Goal: Task Accomplishment & Management: Manage account settings

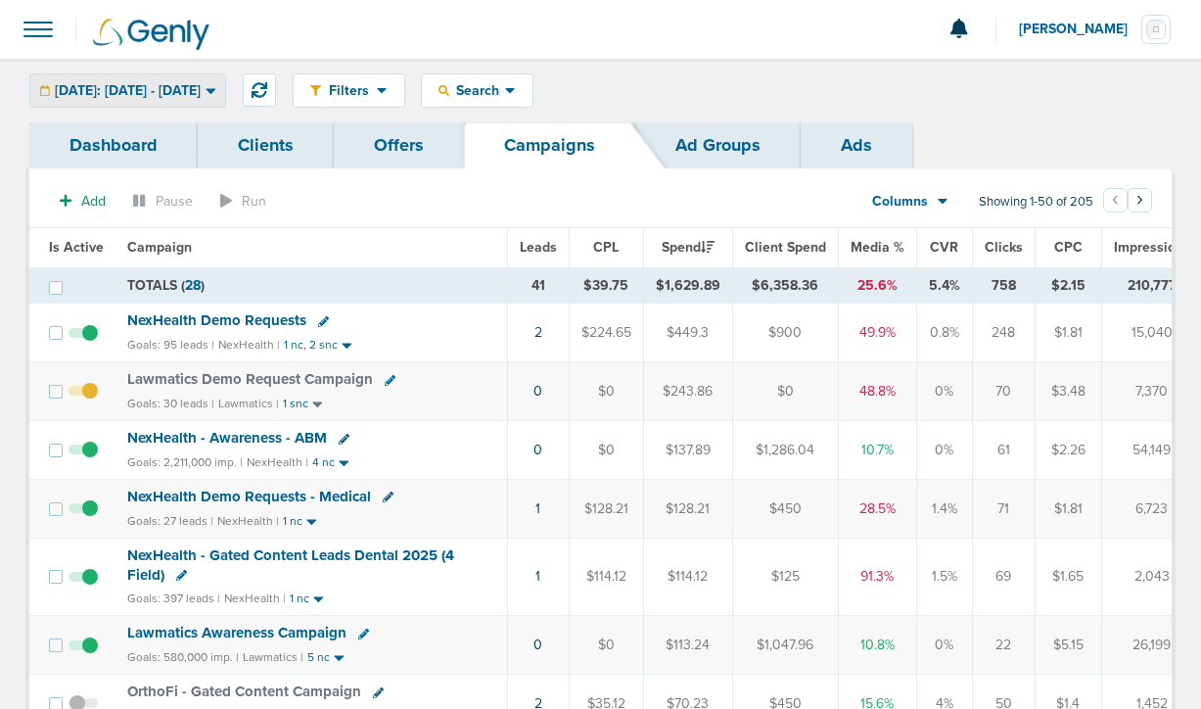
click at [161, 93] on span "[DATE]: [DATE] - [DATE]" at bounding box center [128, 91] width 146 height 14
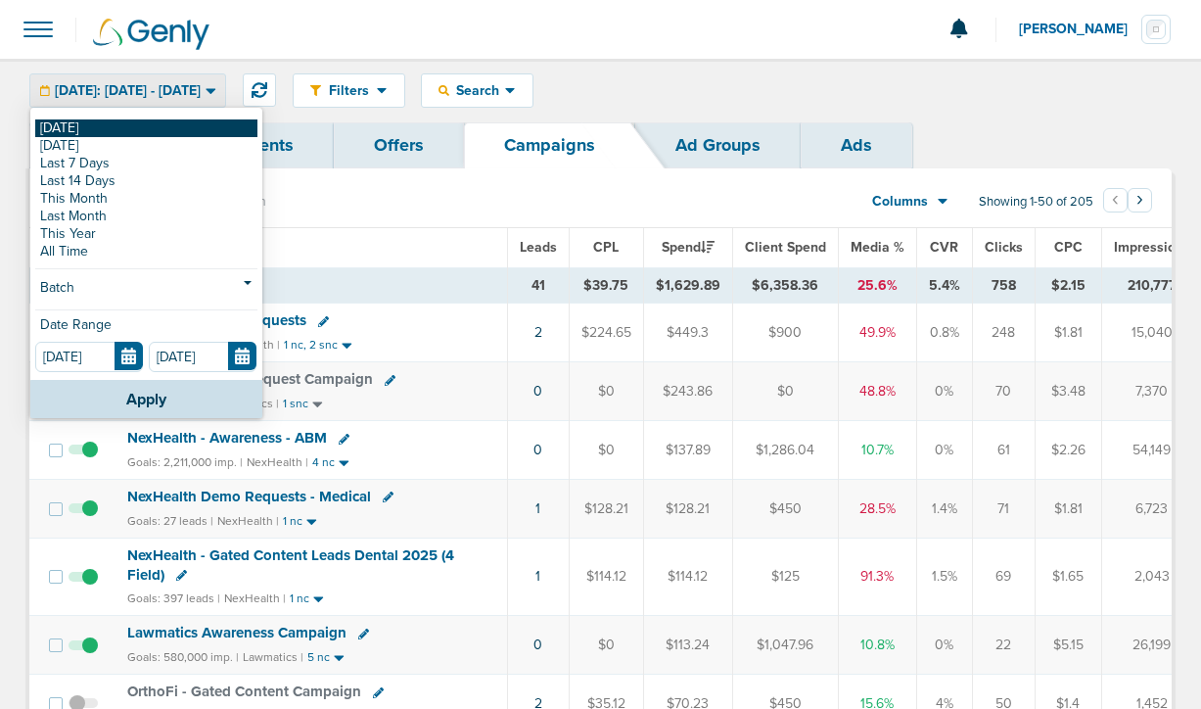
click at [144, 132] on link "[DATE]" at bounding box center [146, 128] width 222 height 18
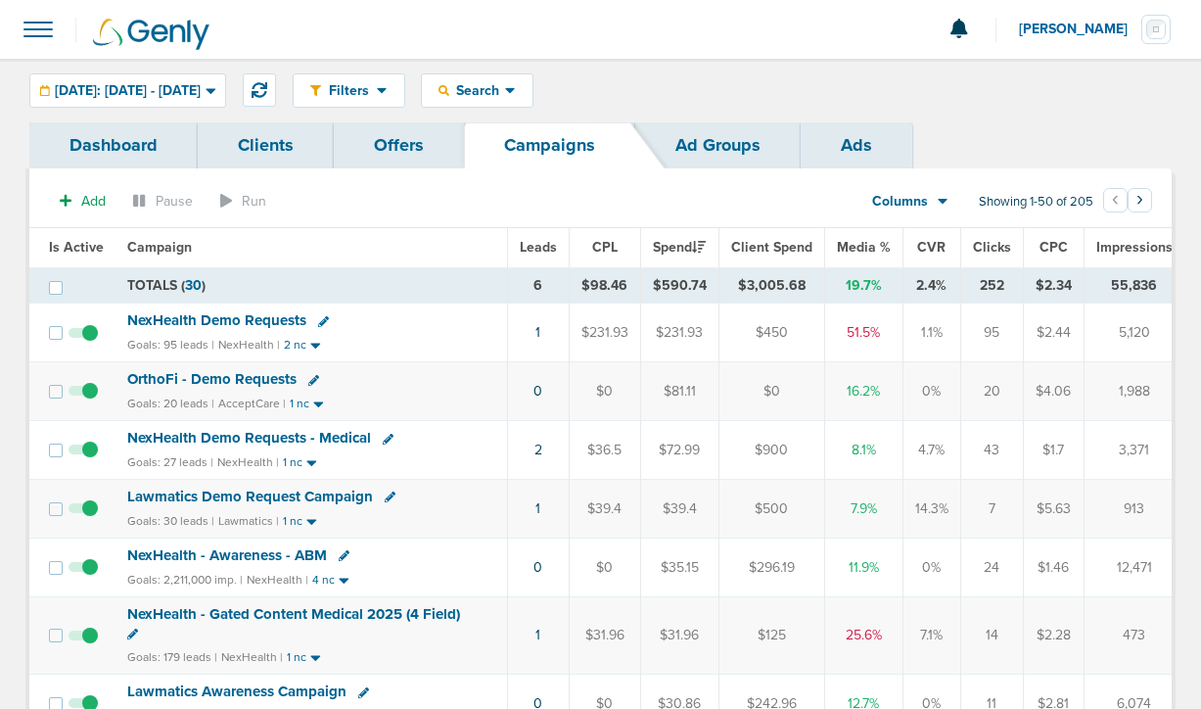
click at [256, 327] on span "NexHealth Demo Requests" at bounding box center [216, 320] width 179 height 18
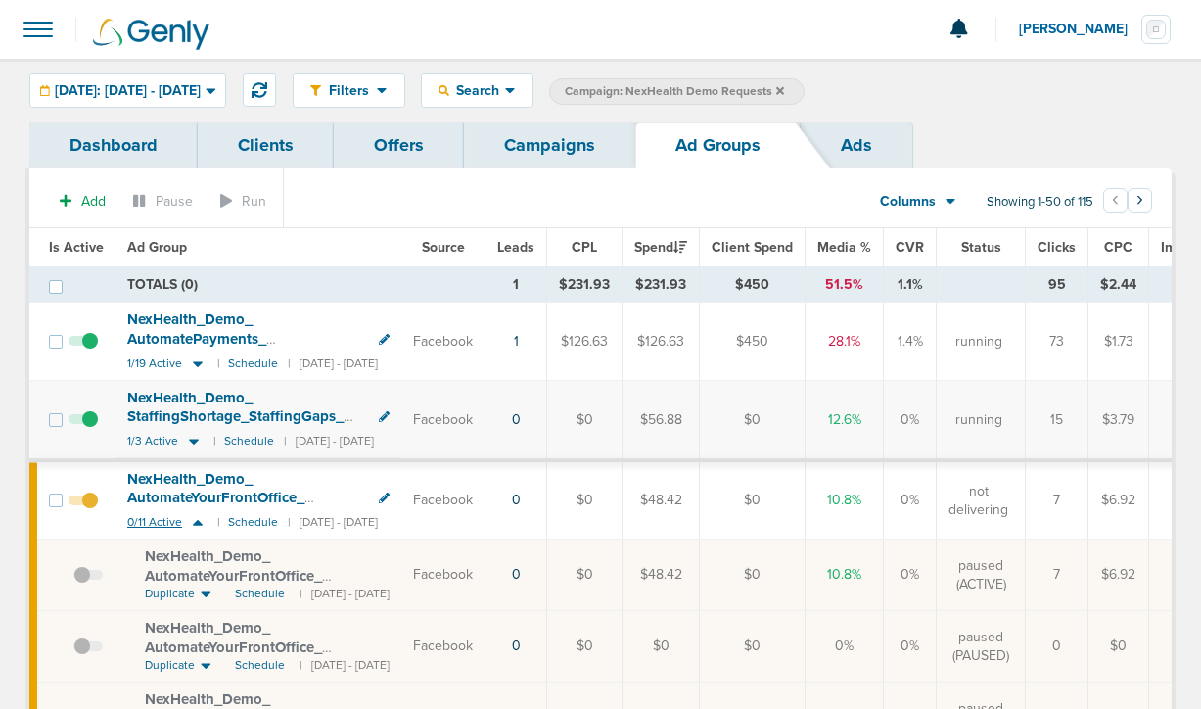
click at [201, 522] on icon at bounding box center [198, 522] width 20 height 17
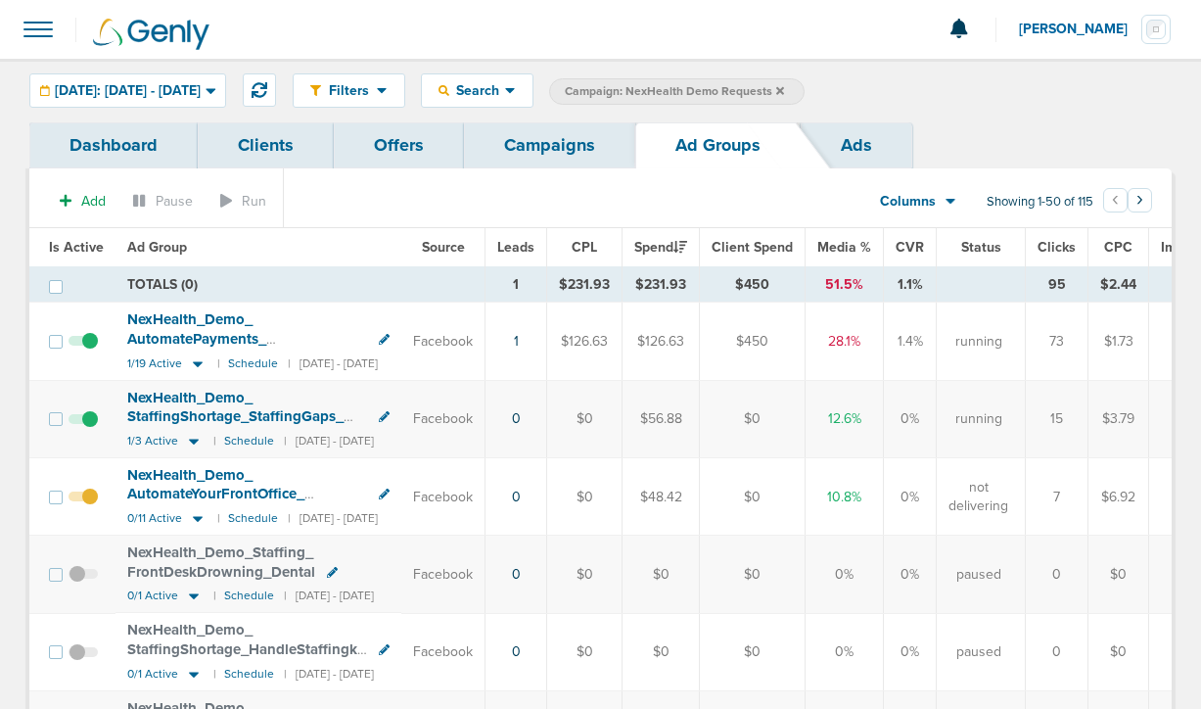
click at [527, 152] on link "Campaigns" at bounding box center [549, 145] width 171 height 46
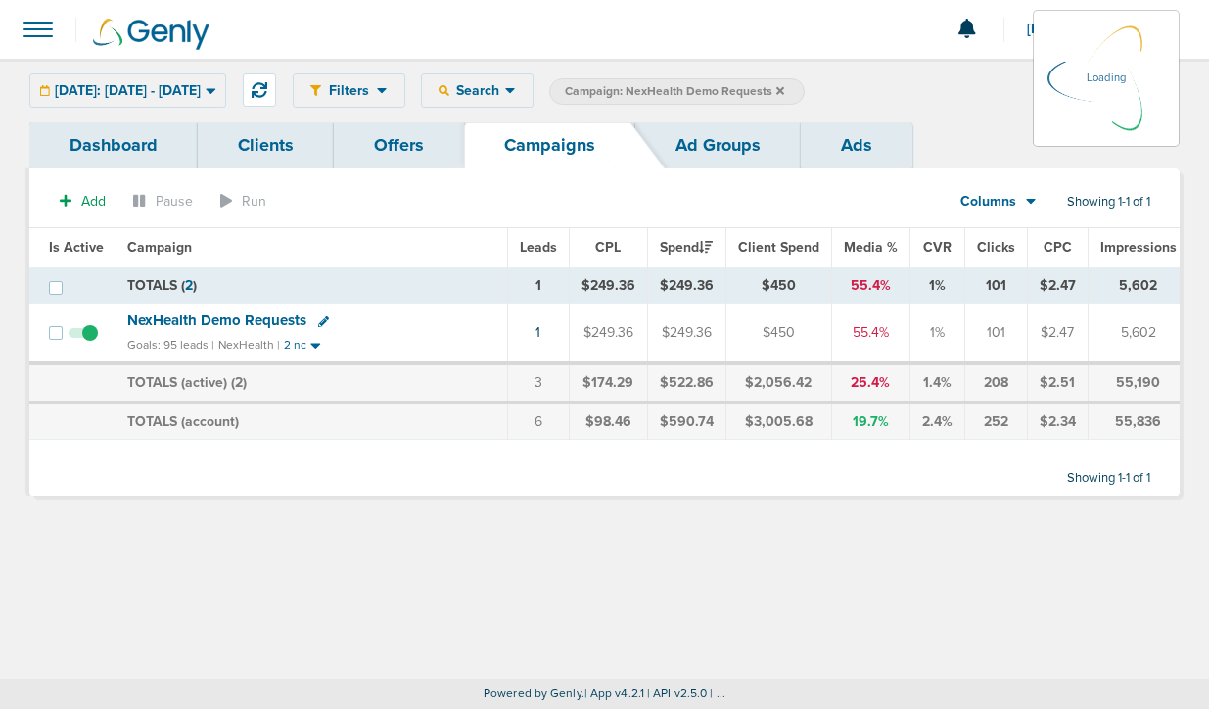
click at [784, 87] on icon at bounding box center [780, 91] width 8 height 12
click at [784, 86] on icon at bounding box center [780, 91] width 8 height 12
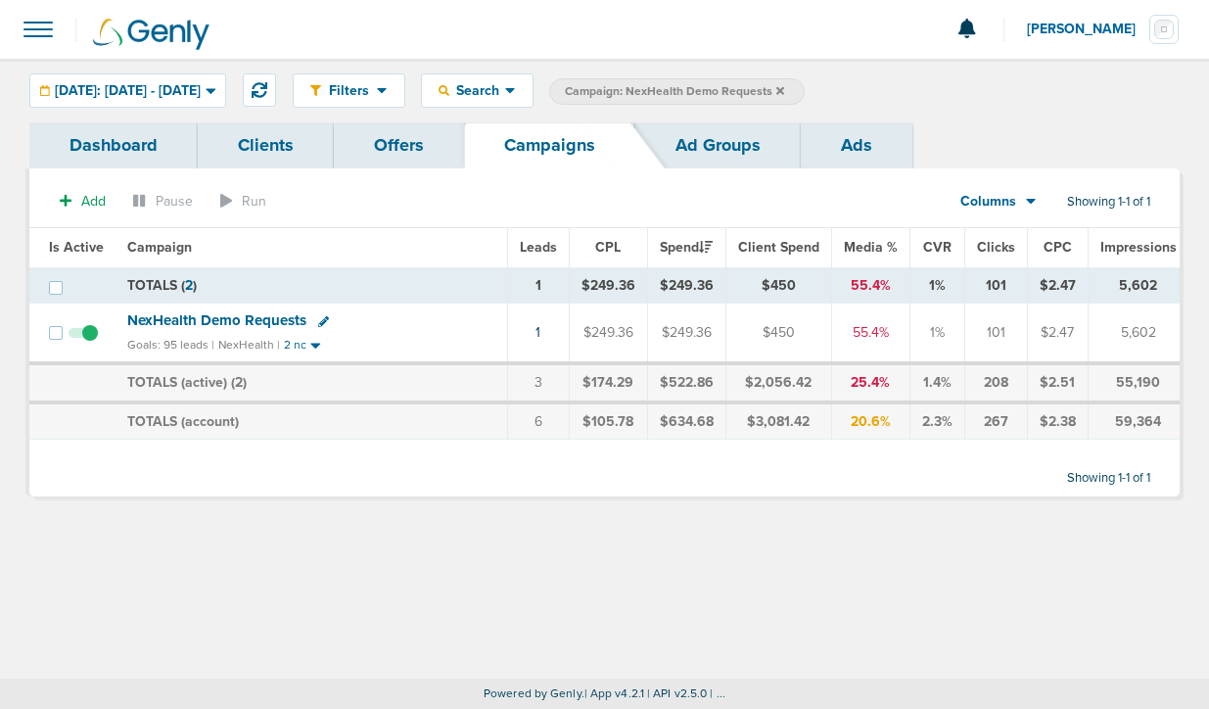
click at [784, 90] on icon at bounding box center [780, 90] width 8 height 8
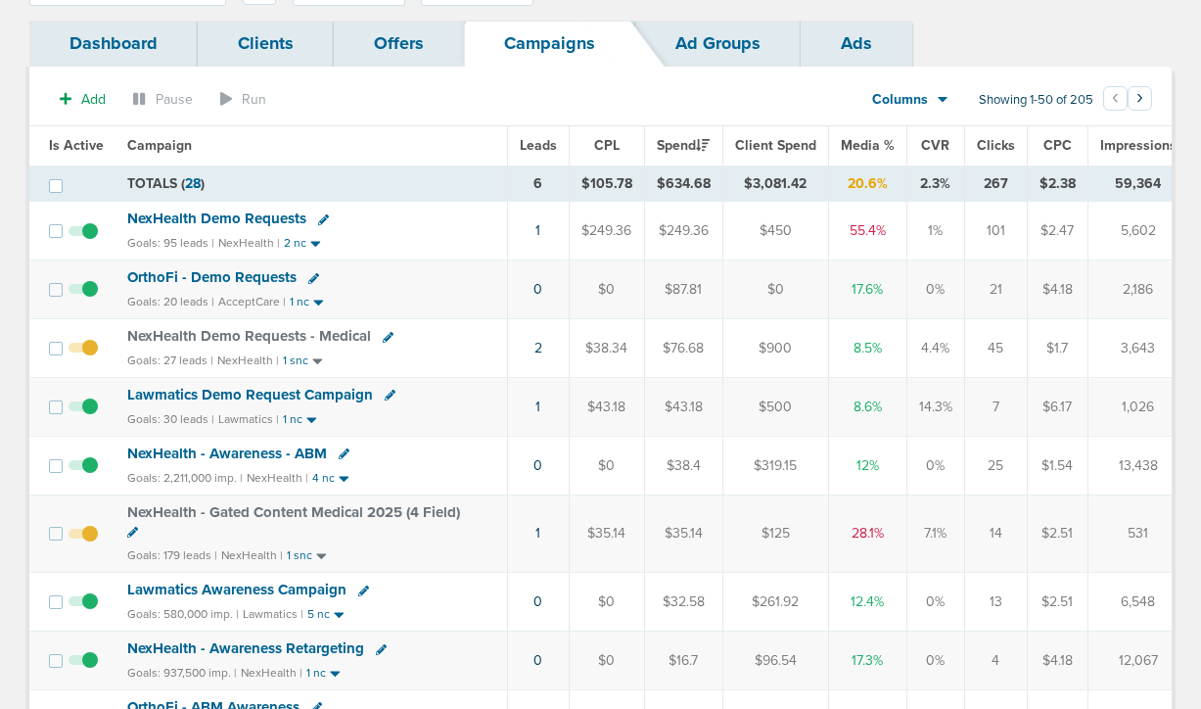
scroll to position [95, 0]
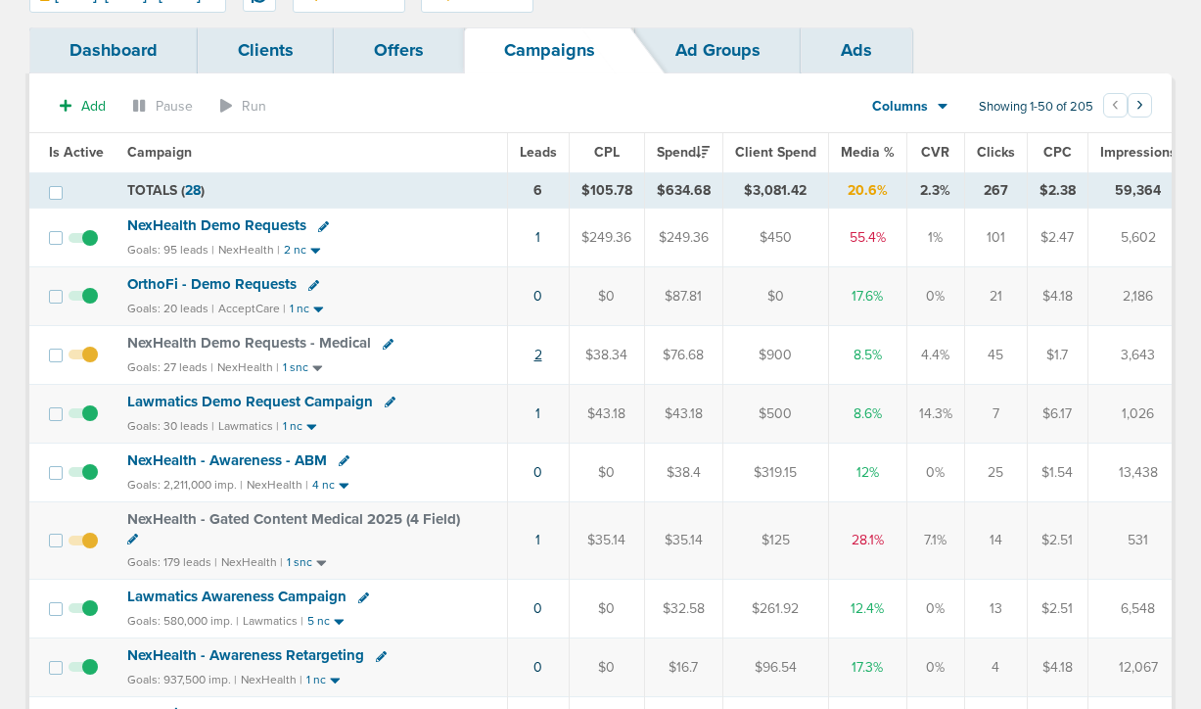
click at [535, 353] on link "2" at bounding box center [539, 355] width 8 height 17
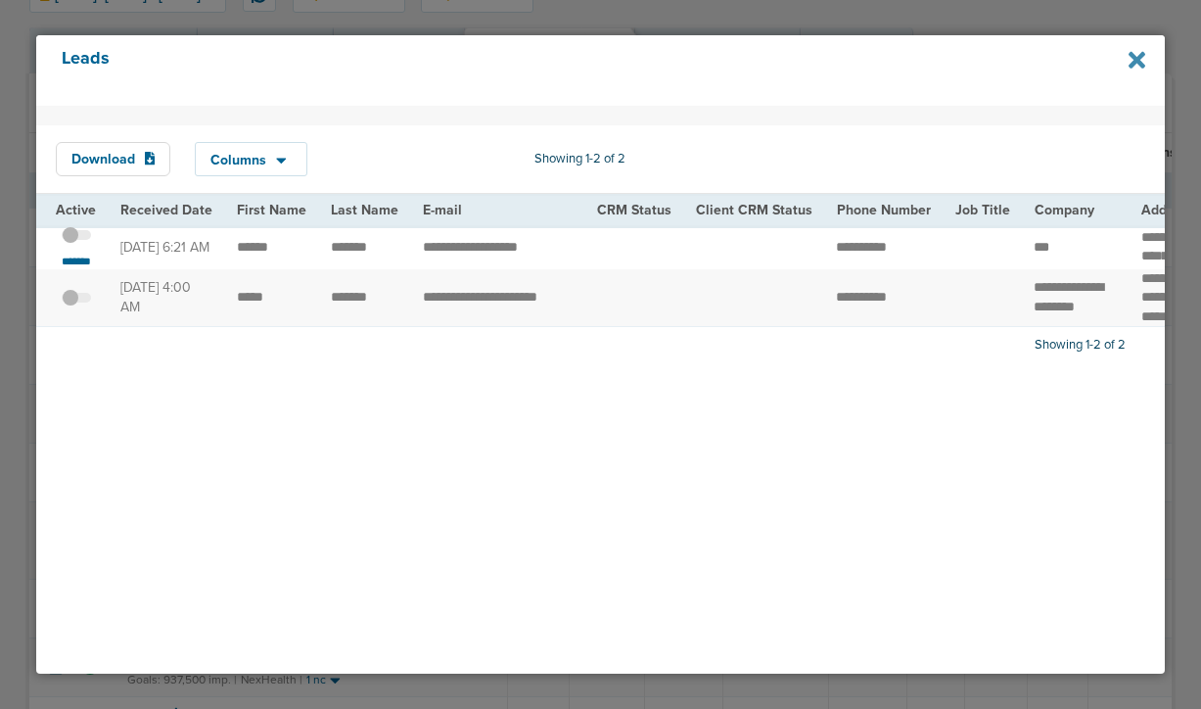
click at [1140, 56] on icon at bounding box center [1138, 61] width 18 height 18
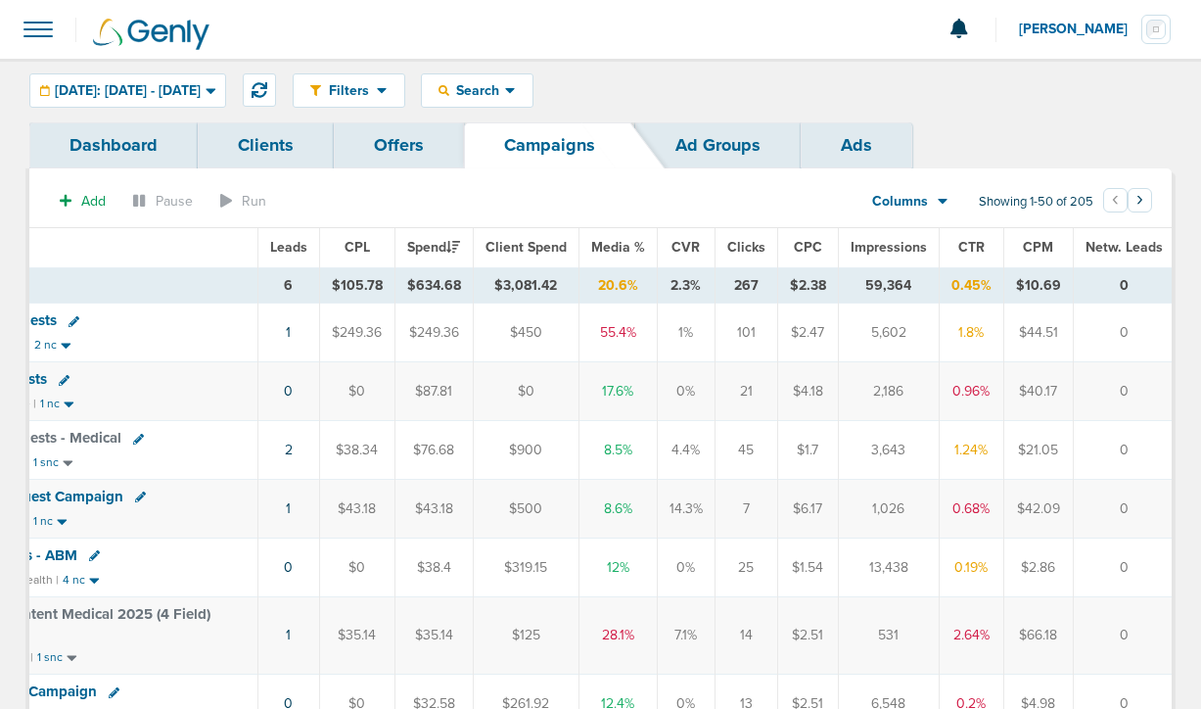
scroll to position [0, 0]
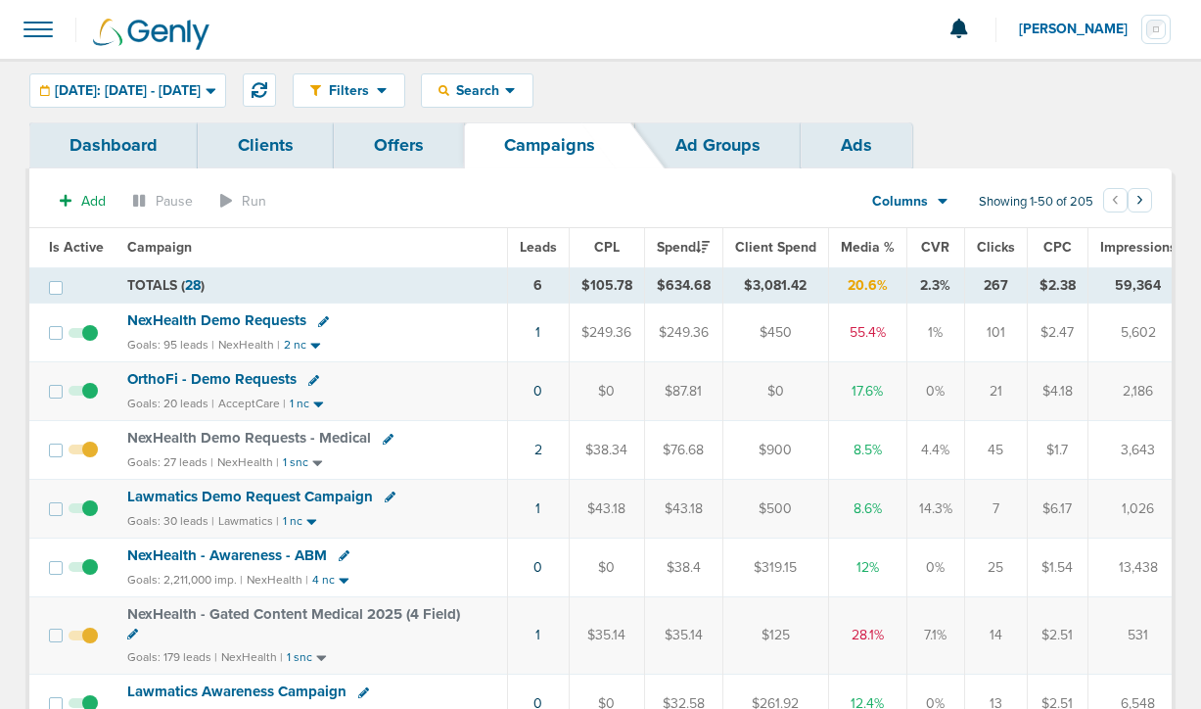
click at [283, 315] on span "NexHealth Demo Requests" at bounding box center [216, 320] width 179 height 18
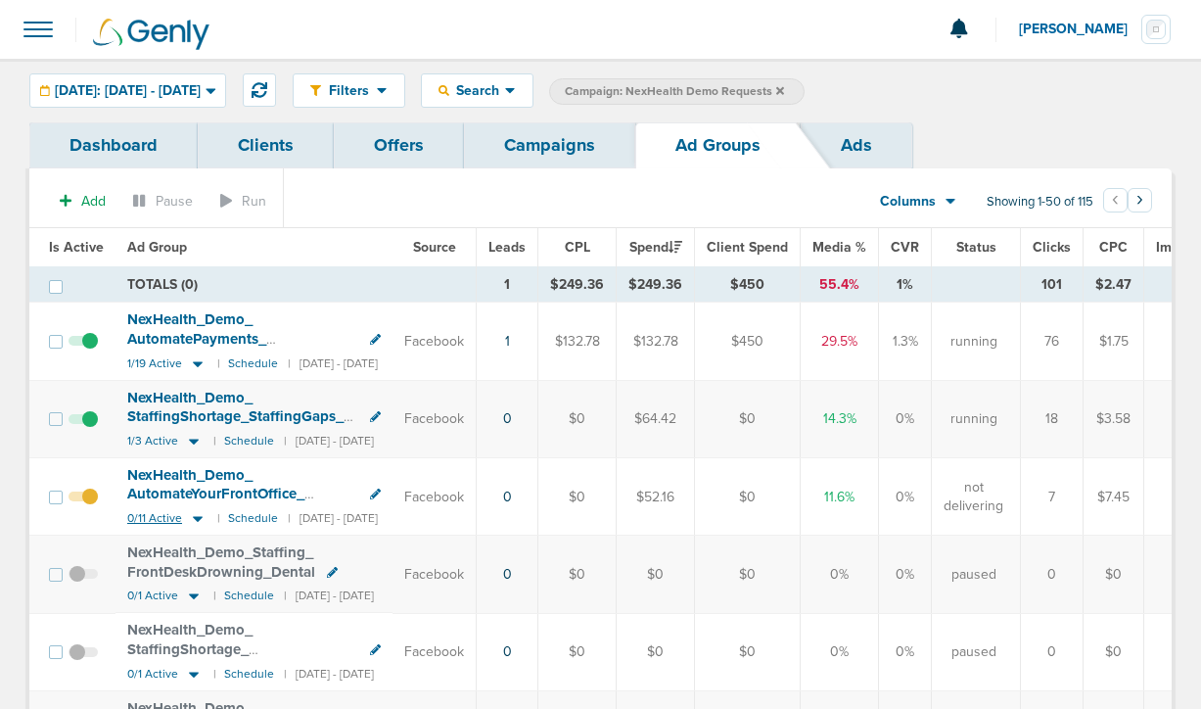
click at [195, 517] on icon at bounding box center [198, 519] width 10 height 6
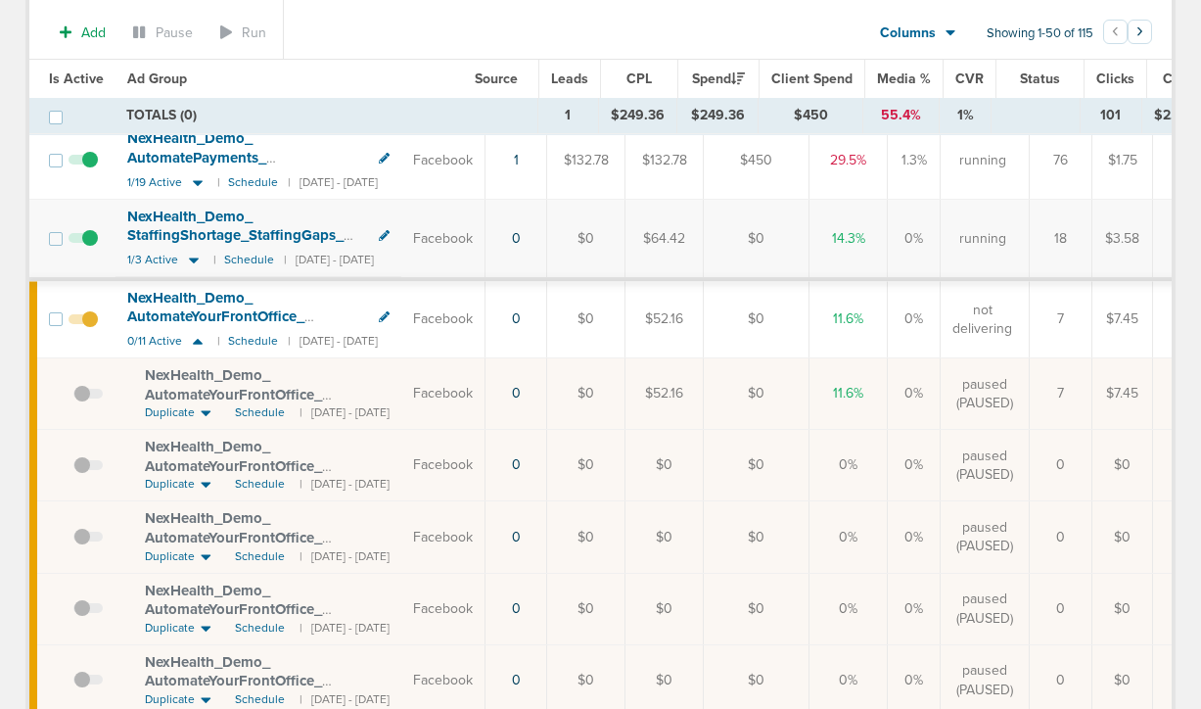
scroll to position [191, 0]
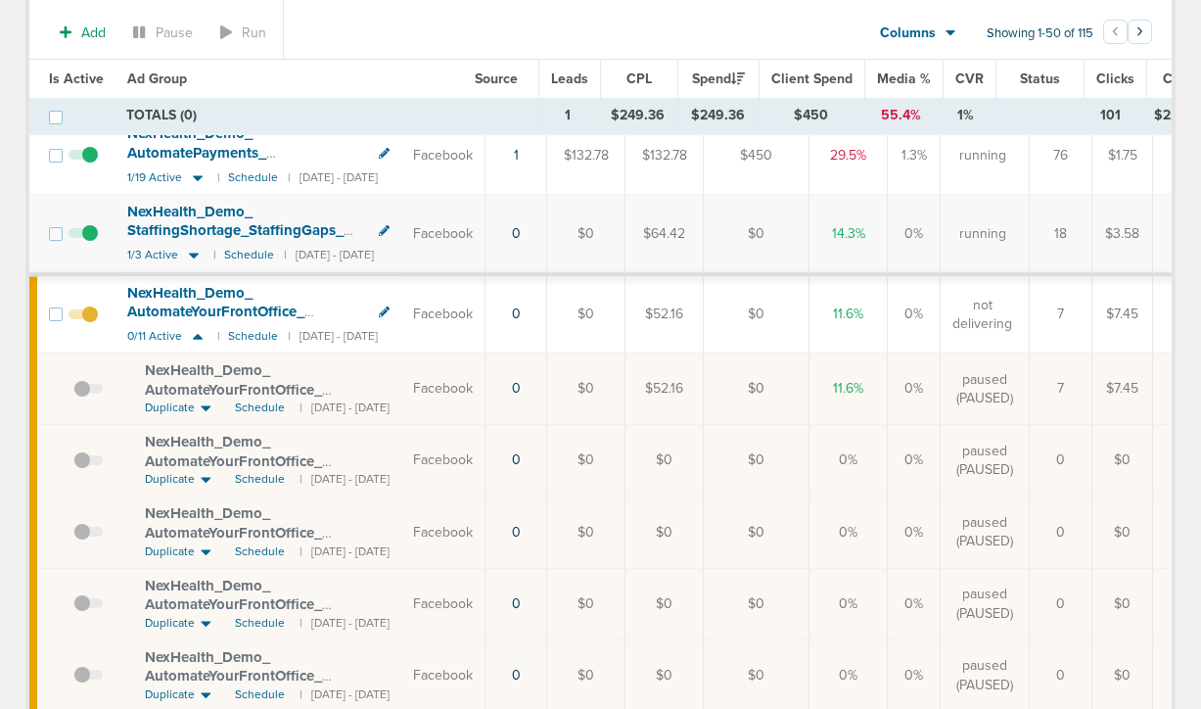
click at [238, 381] on span "NexHealth_ Demo_ AutomateYourFrontOffice_ EliminateTediousTasks_ Dental_ [DATE]…" at bounding box center [263, 408] width 237 height 94
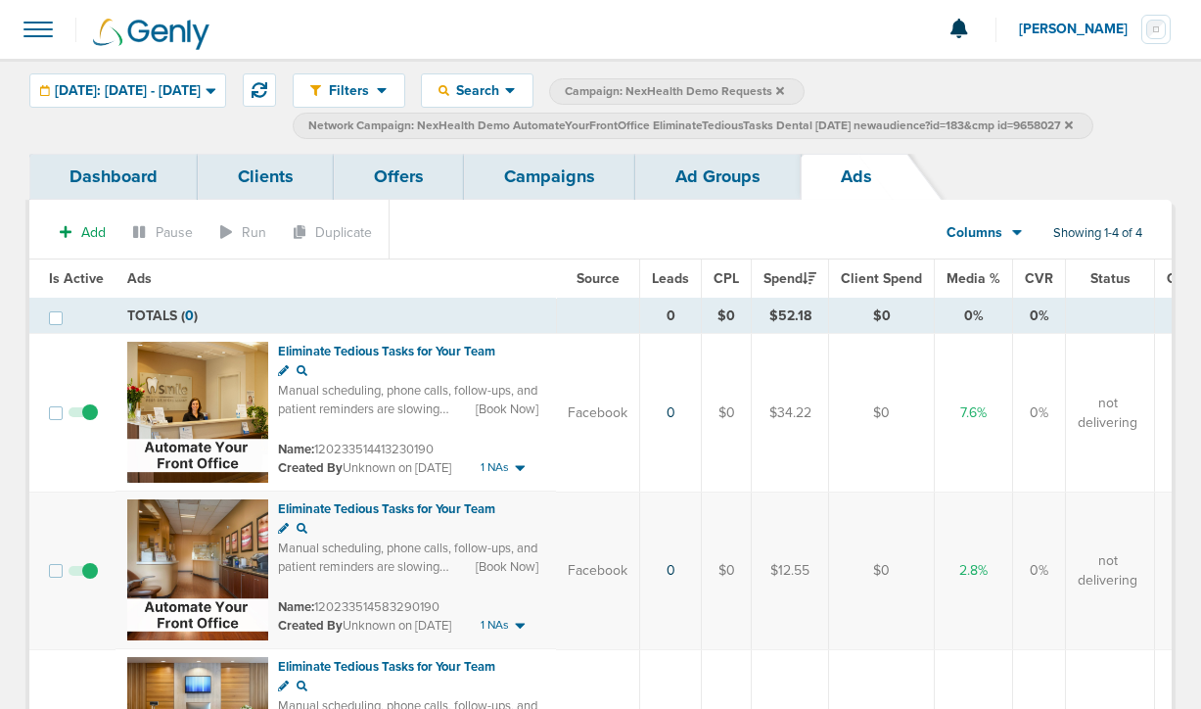
click at [685, 167] on link "Ad Groups" at bounding box center [717, 177] width 165 height 46
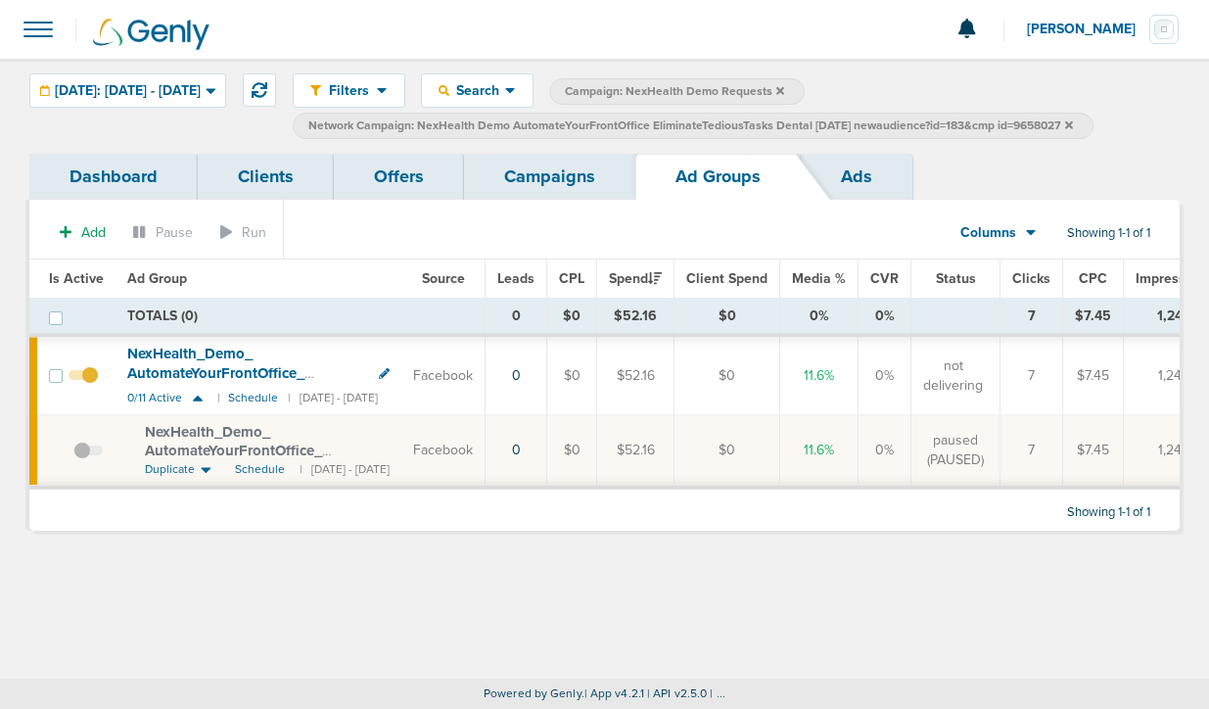
click at [551, 174] on link "Campaigns" at bounding box center [549, 177] width 171 height 46
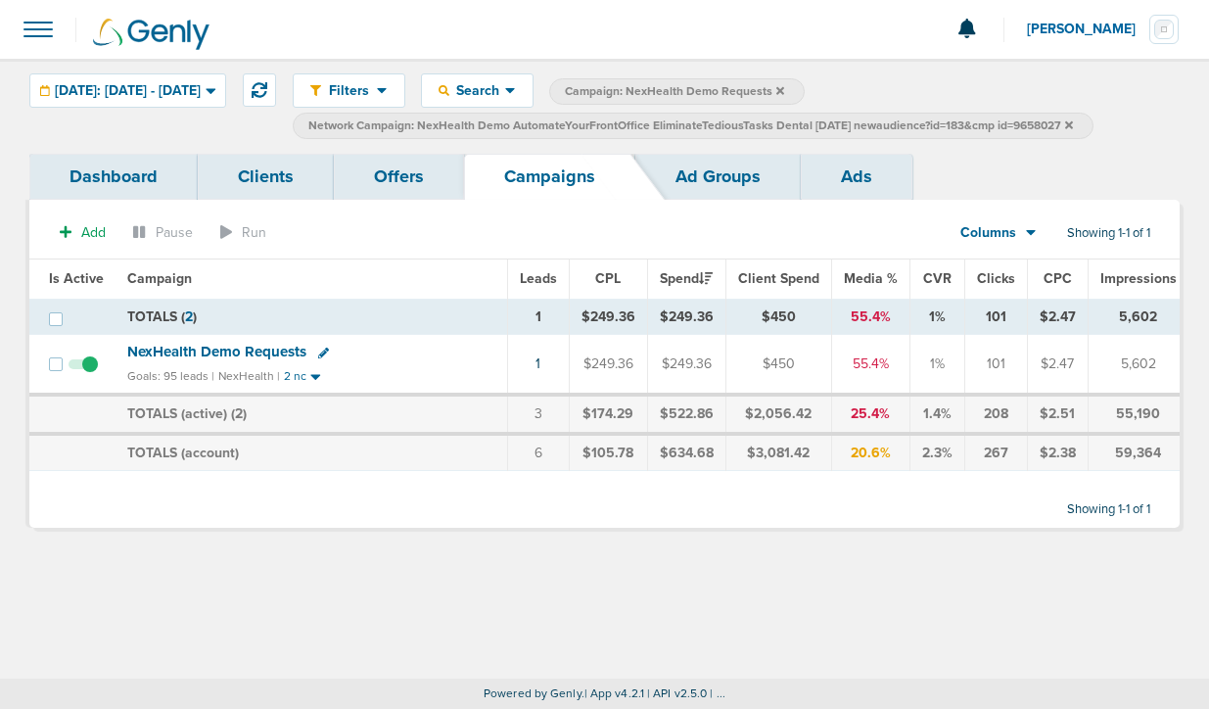
click at [247, 352] on span "NexHealth Demo Requests" at bounding box center [216, 352] width 179 height 18
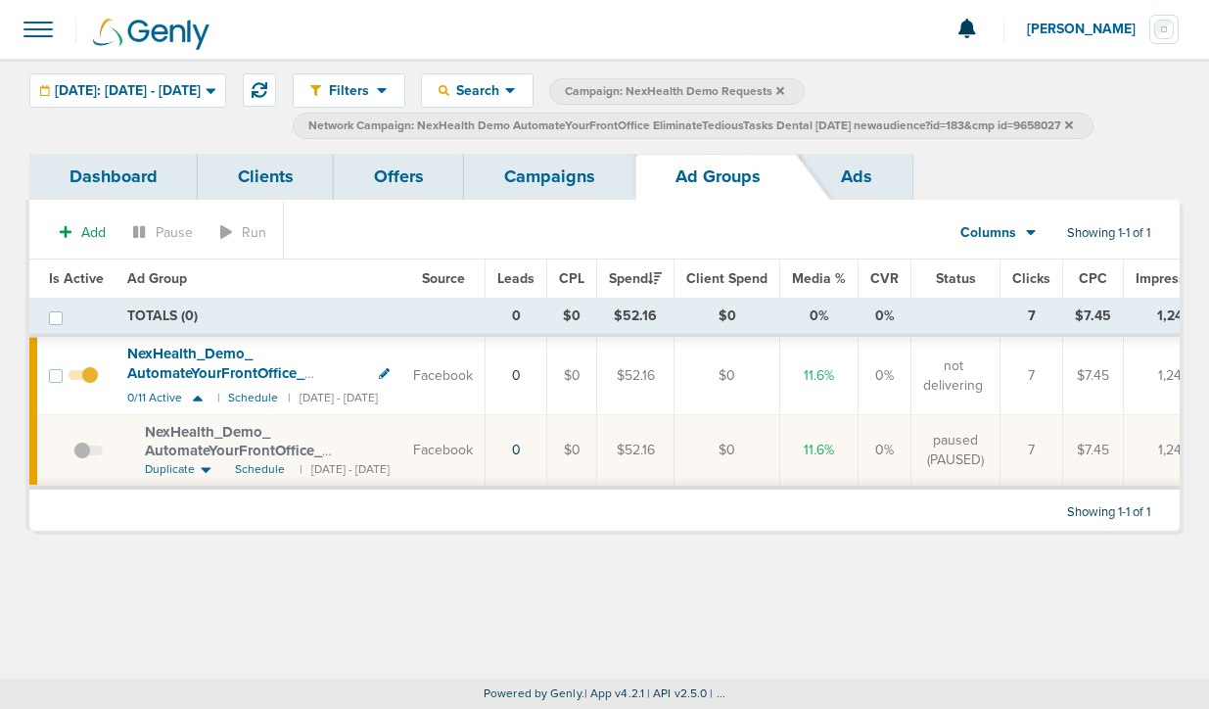
click at [1073, 126] on icon at bounding box center [1069, 125] width 8 height 12
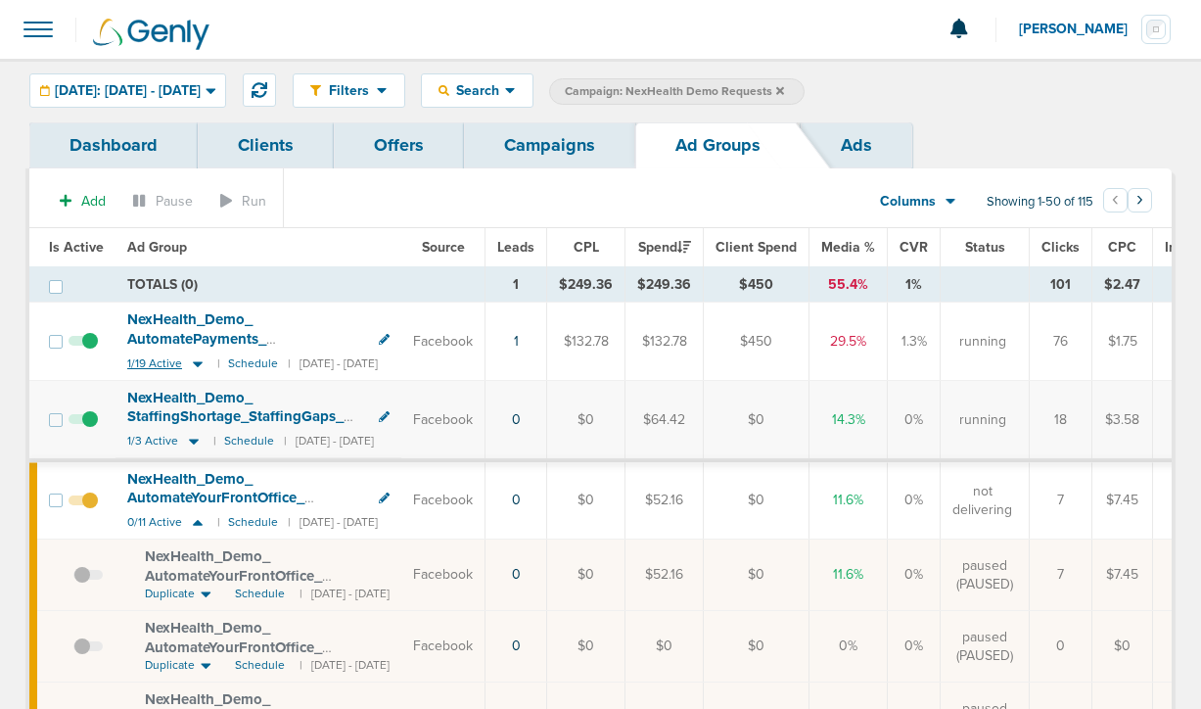
click at [196, 365] on icon at bounding box center [198, 363] width 20 height 17
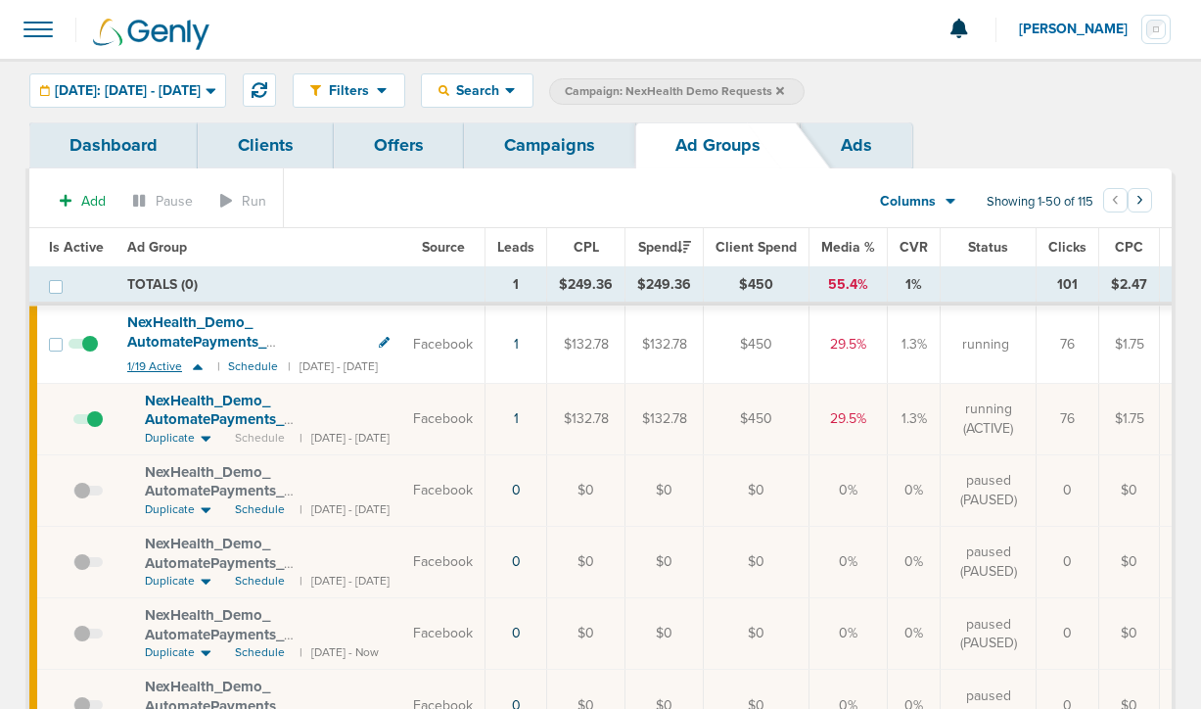
click at [195, 367] on icon at bounding box center [198, 367] width 10 height 6
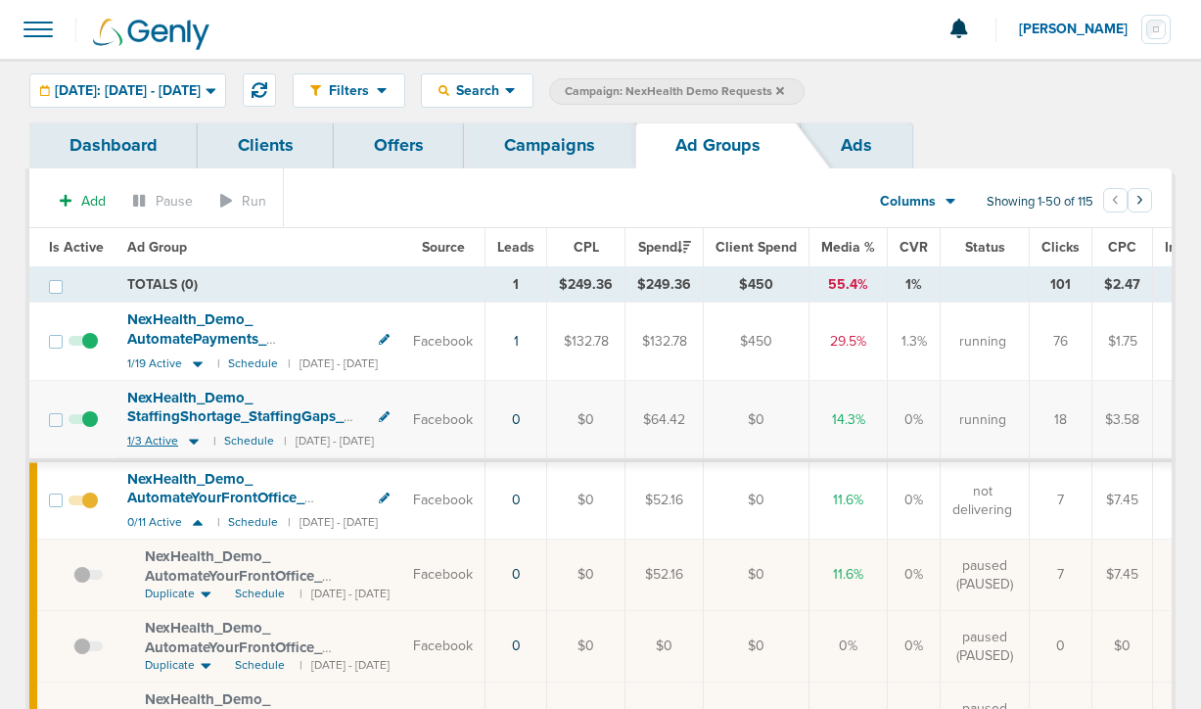
click at [190, 441] on icon at bounding box center [194, 442] width 10 height 6
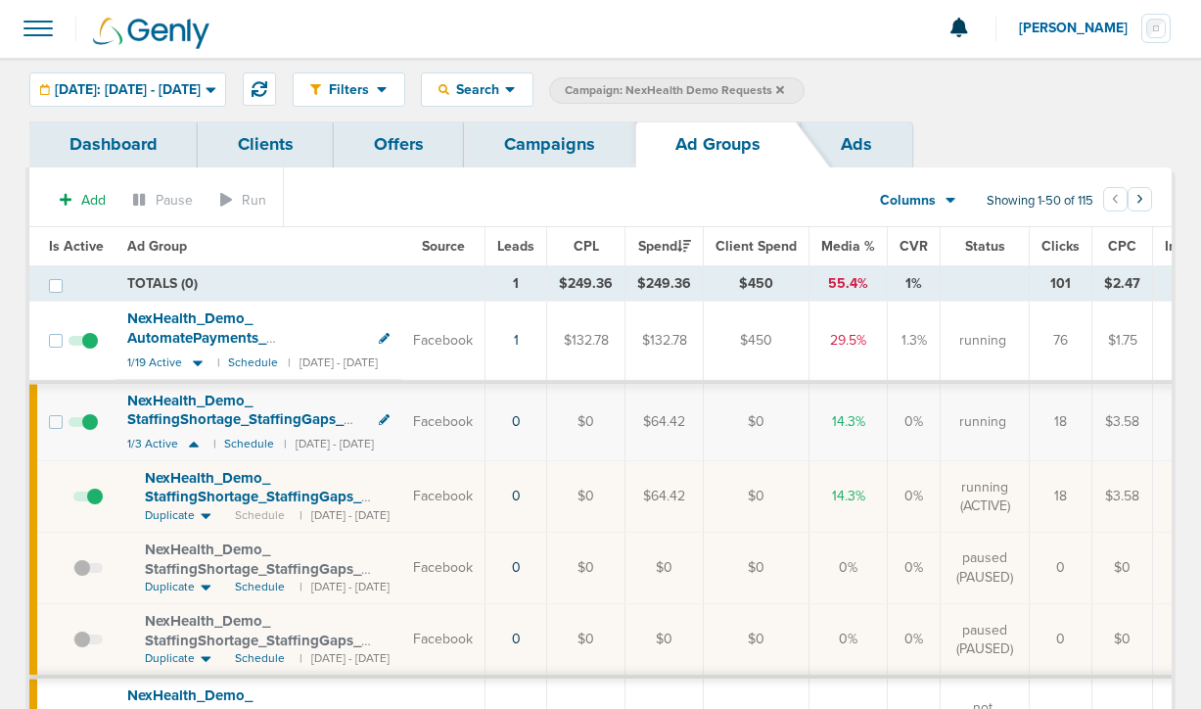
click at [267, 489] on span "NexHealth_ Demo_ StaffingShortage_ StaffingGaps_ Dental_ [DATE]?id=183&cmp_ id=…" at bounding box center [253, 506] width 216 height 75
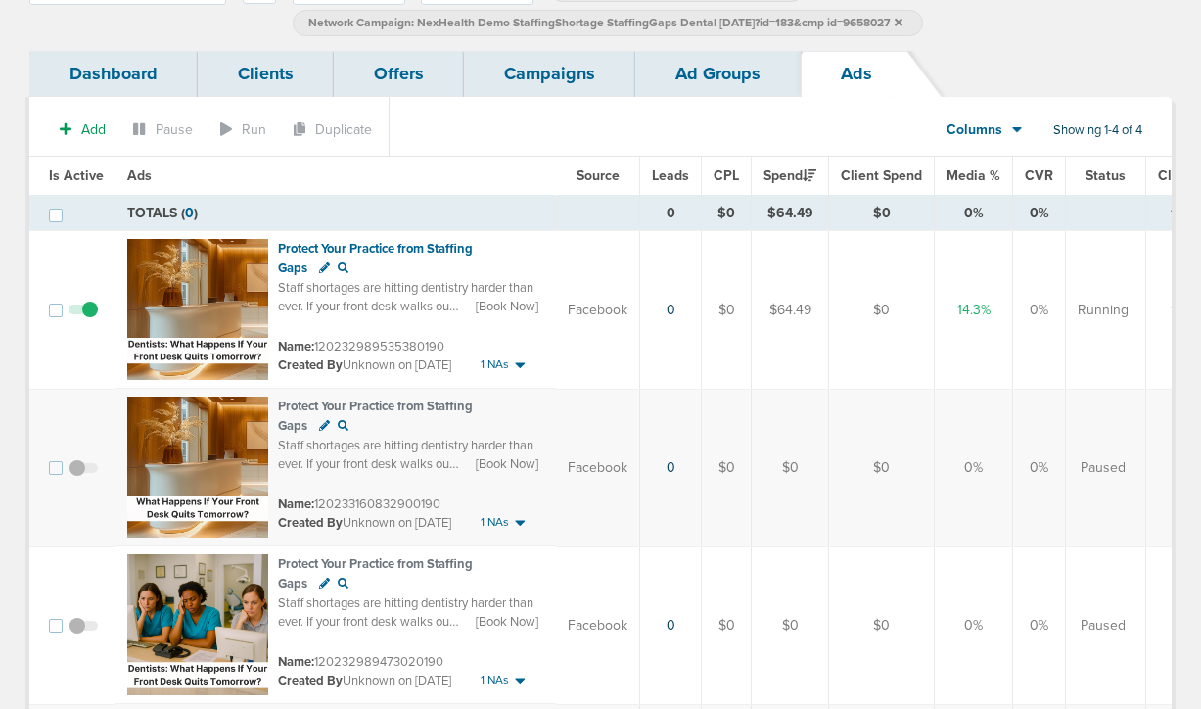
click at [545, 81] on link "Campaigns" at bounding box center [549, 74] width 171 height 46
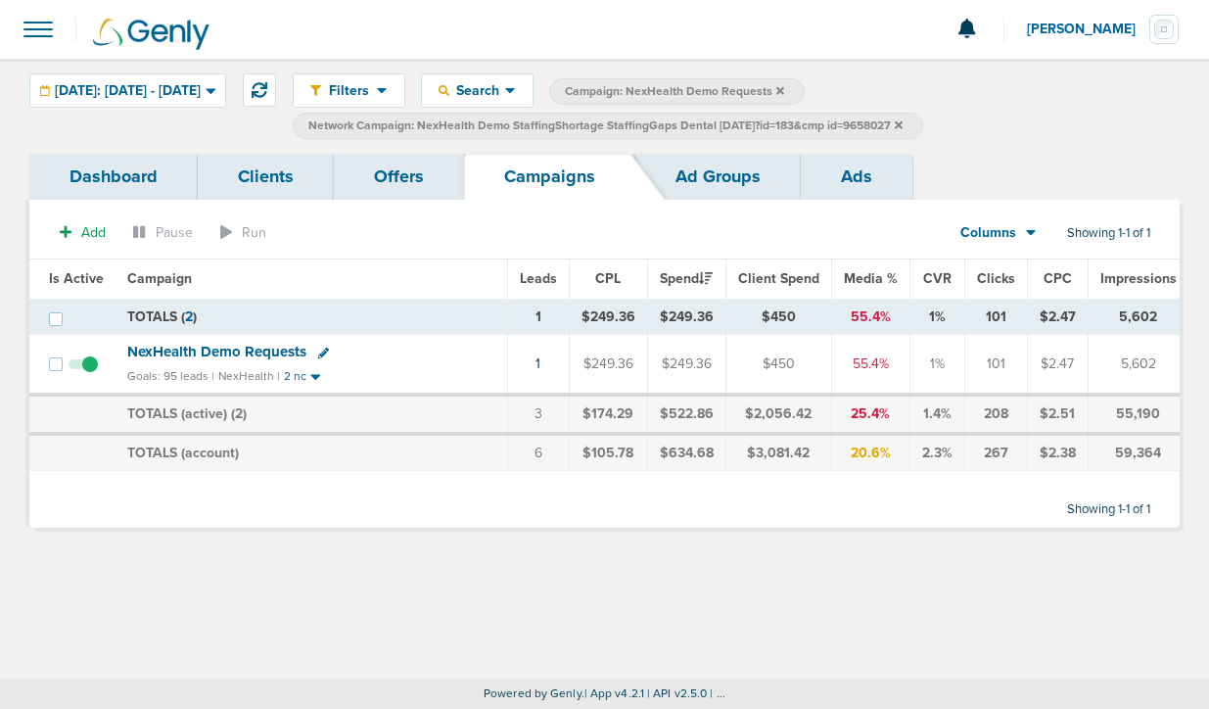
click at [903, 124] on icon at bounding box center [899, 125] width 8 height 12
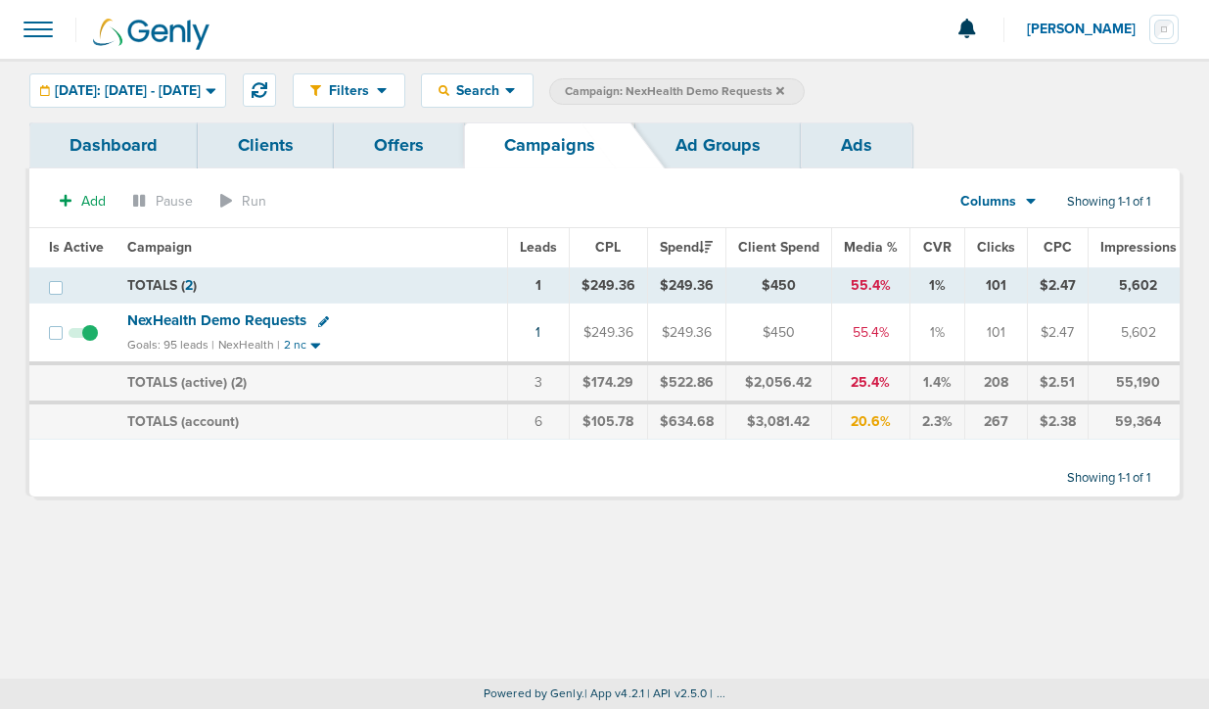
click at [805, 82] on label "Campaign: NexHealth Demo Requests" at bounding box center [677, 91] width 256 height 26
click at [784, 89] on icon at bounding box center [780, 91] width 8 height 12
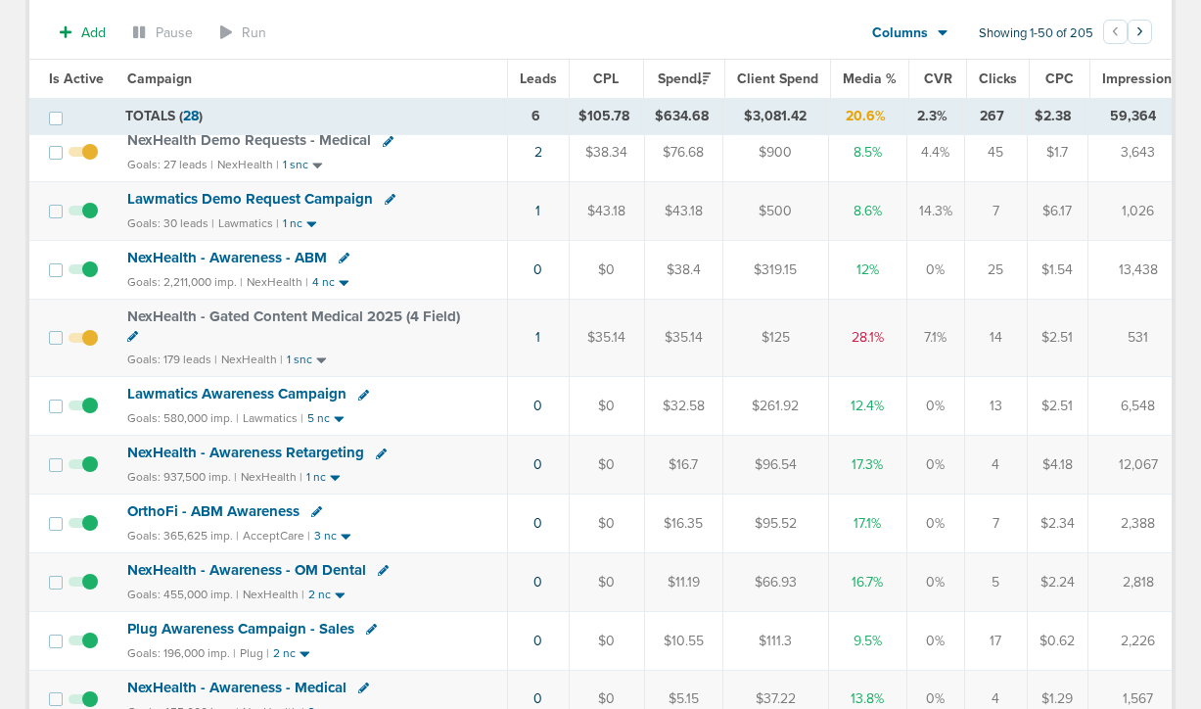
click at [132, 338] on icon at bounding box center [132, 336] width 11 height 11
select select
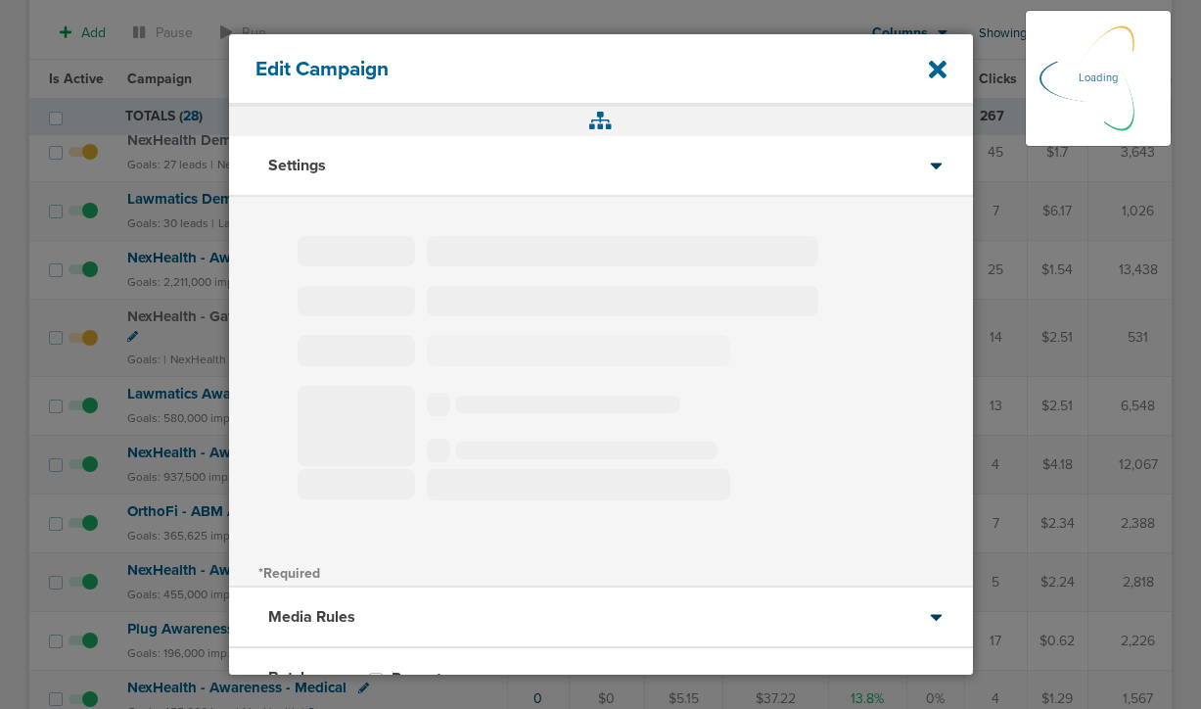
type input "NexHealth - Gated Content Medical 2025 (4 Field)"
select select "Leads"
radio input "true"
select select "readWrite"
select select "1"
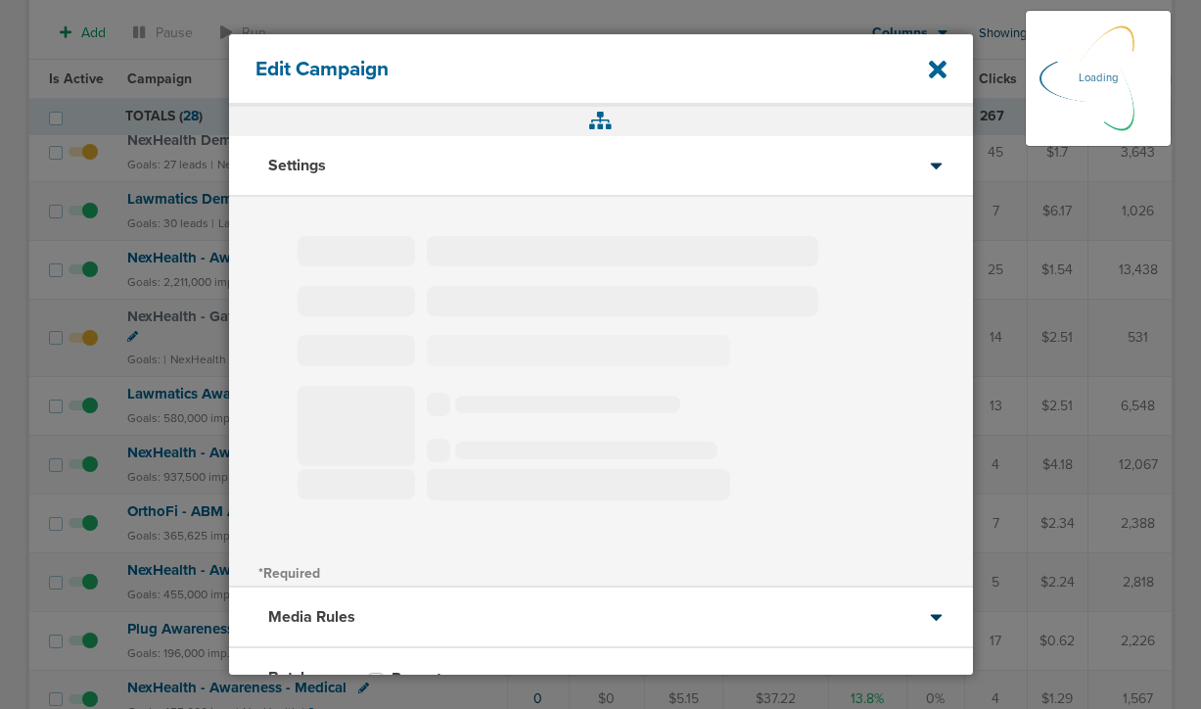
select select "1"
select select "2"
select select "3"
select select "4"
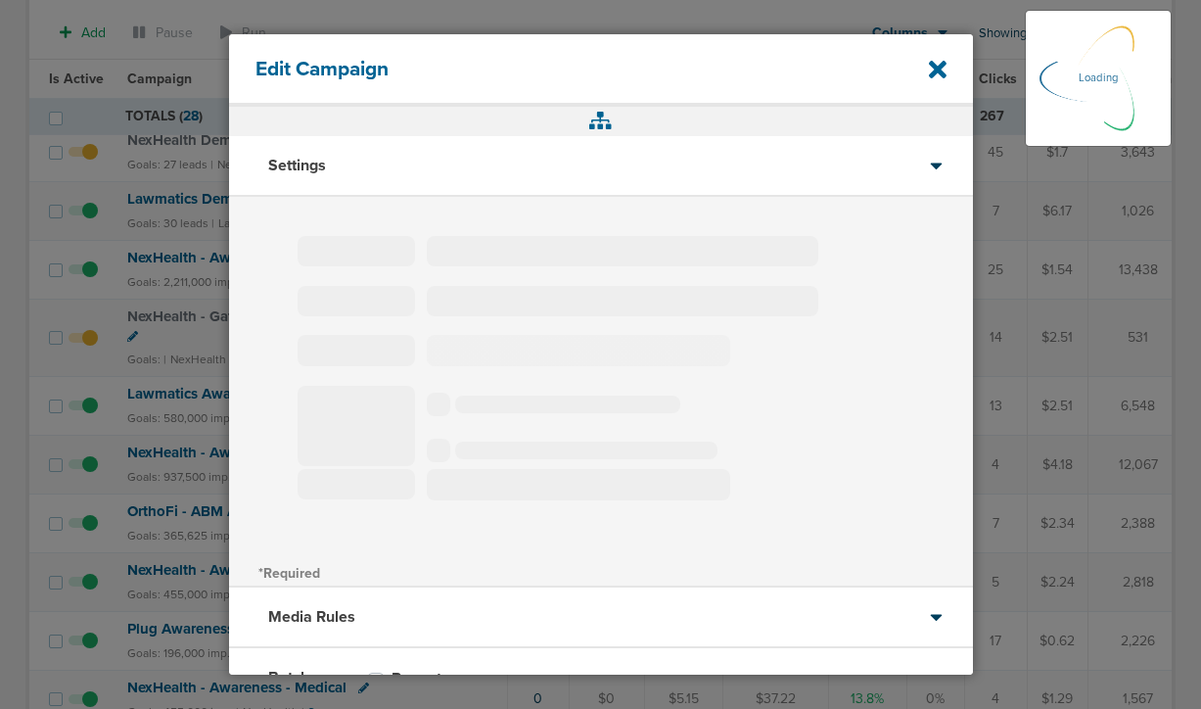
select select "6"
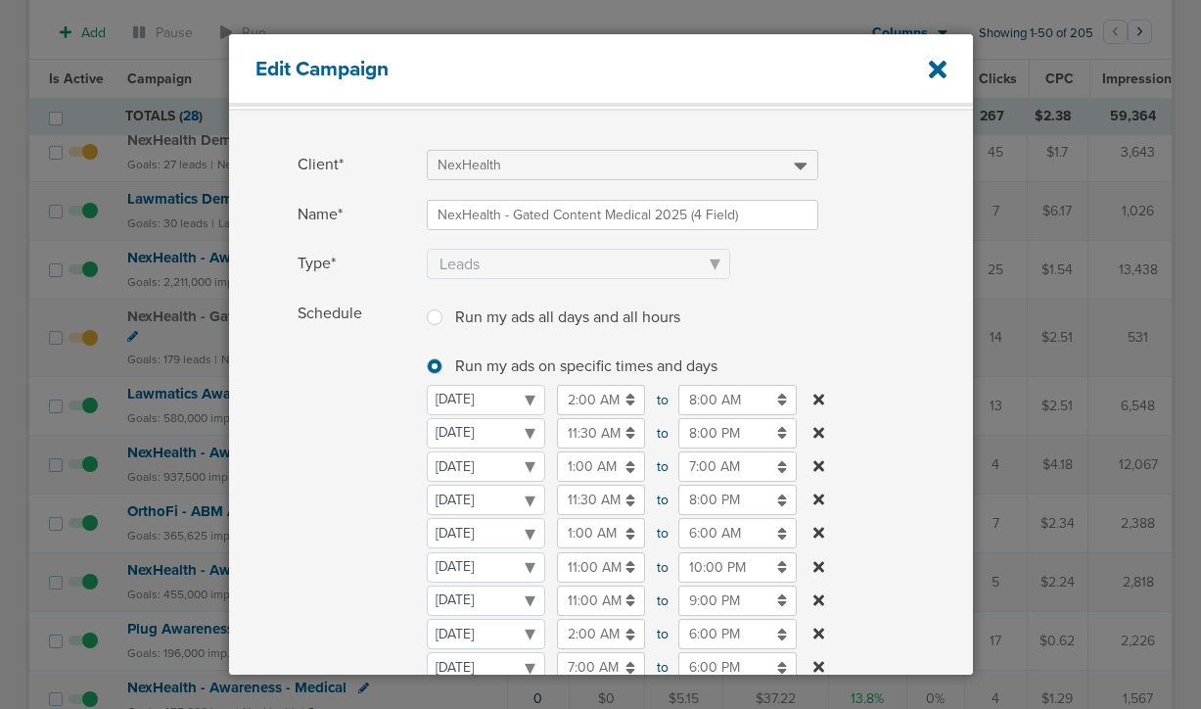
scroll to position [88, 0]
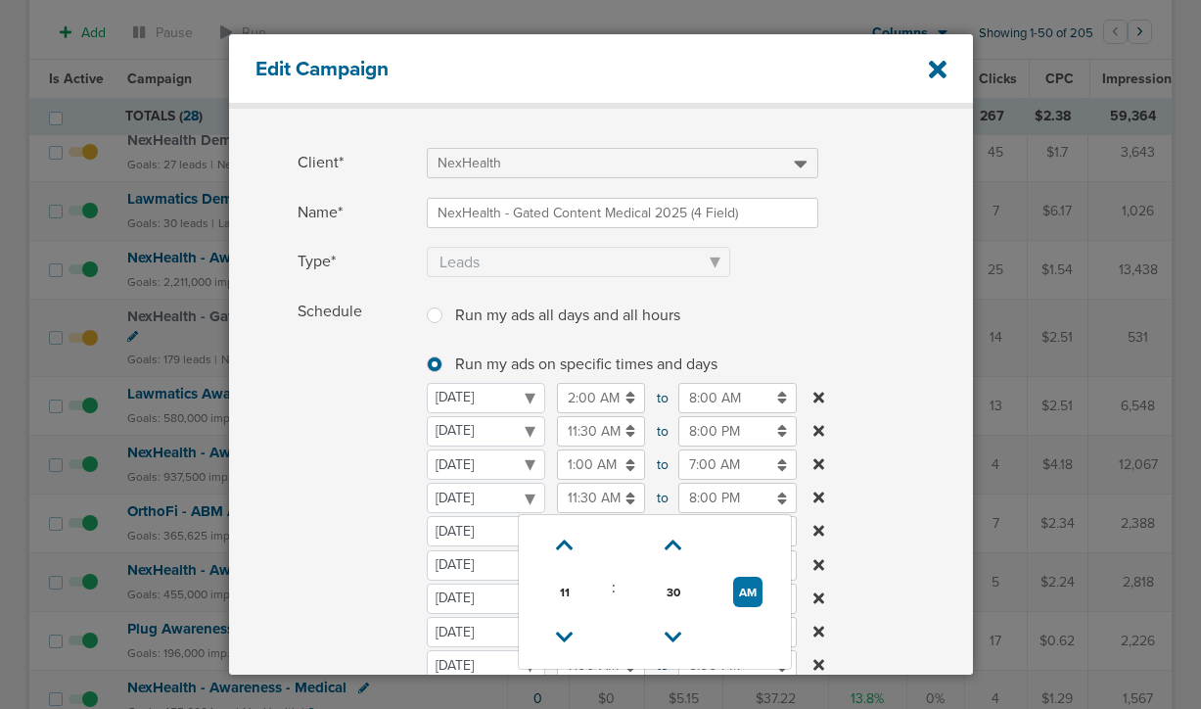
click at [575, 502] on input "11:30 AM" at bounding box center [601, 498] width 88 height 30
click at [565, 634] on icon at bounding box center [565, 638] width 18 height 12
type input "8:30 AM"
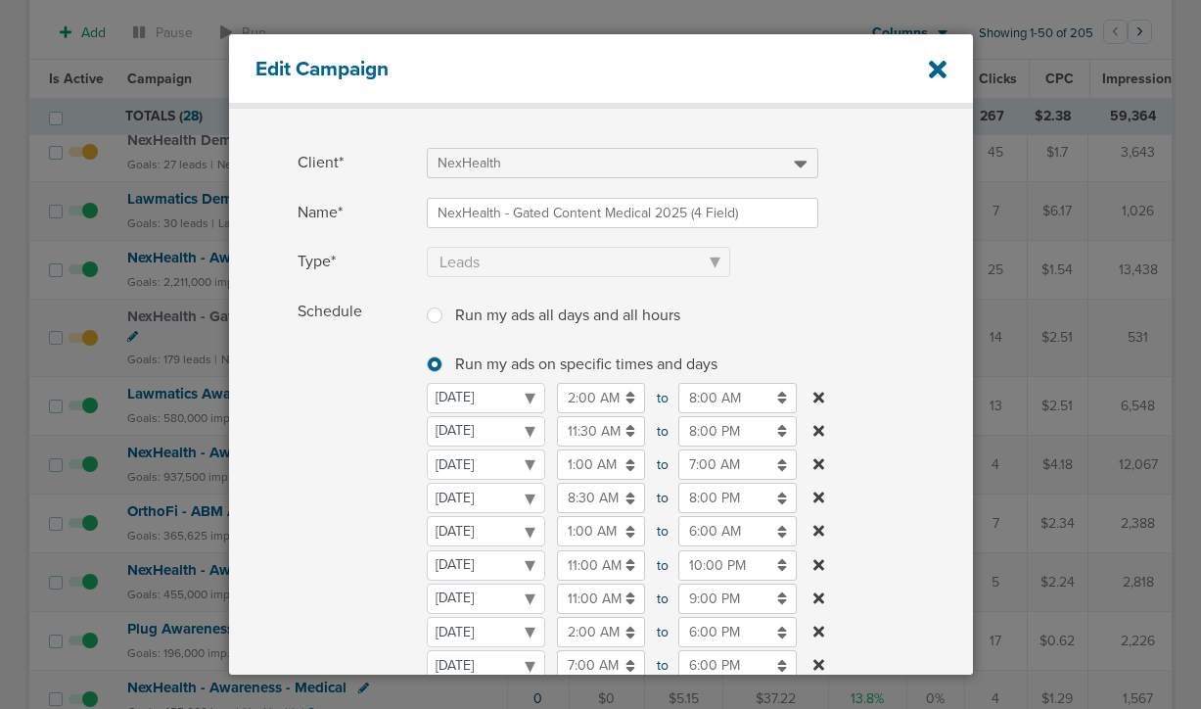
click at [344, 514] on span "Schedule" at bounding box center [356, 519] width 117 height 444
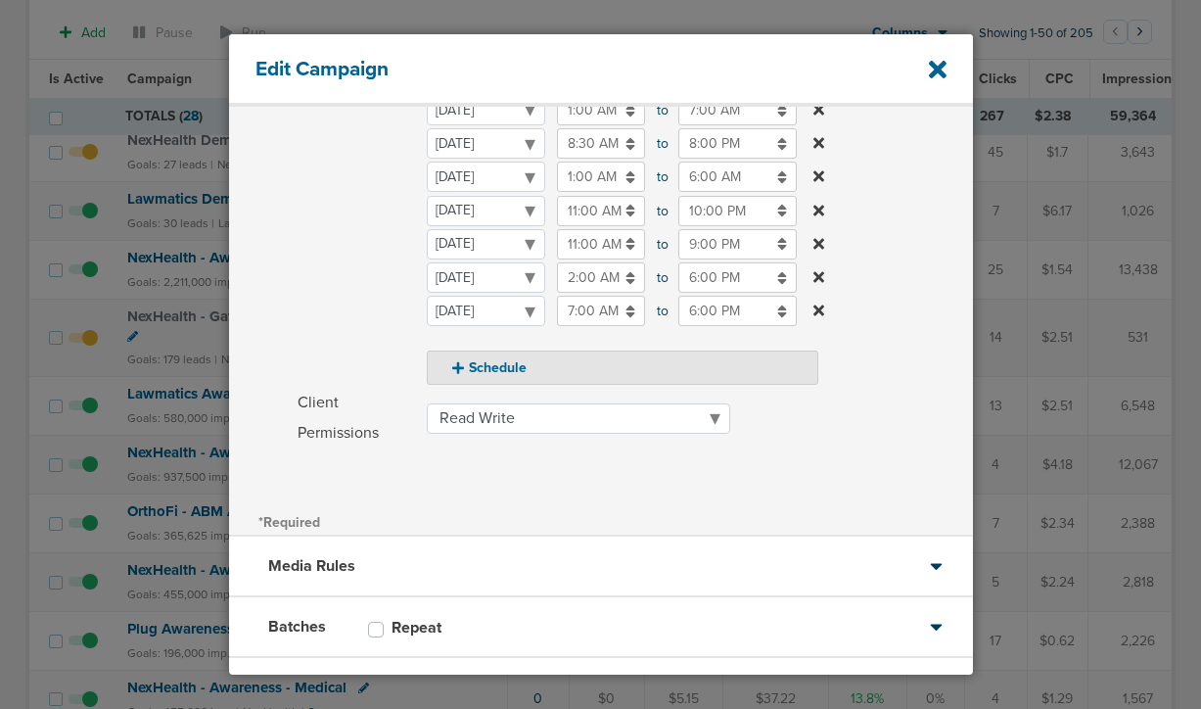
scroll to position [540, 0]
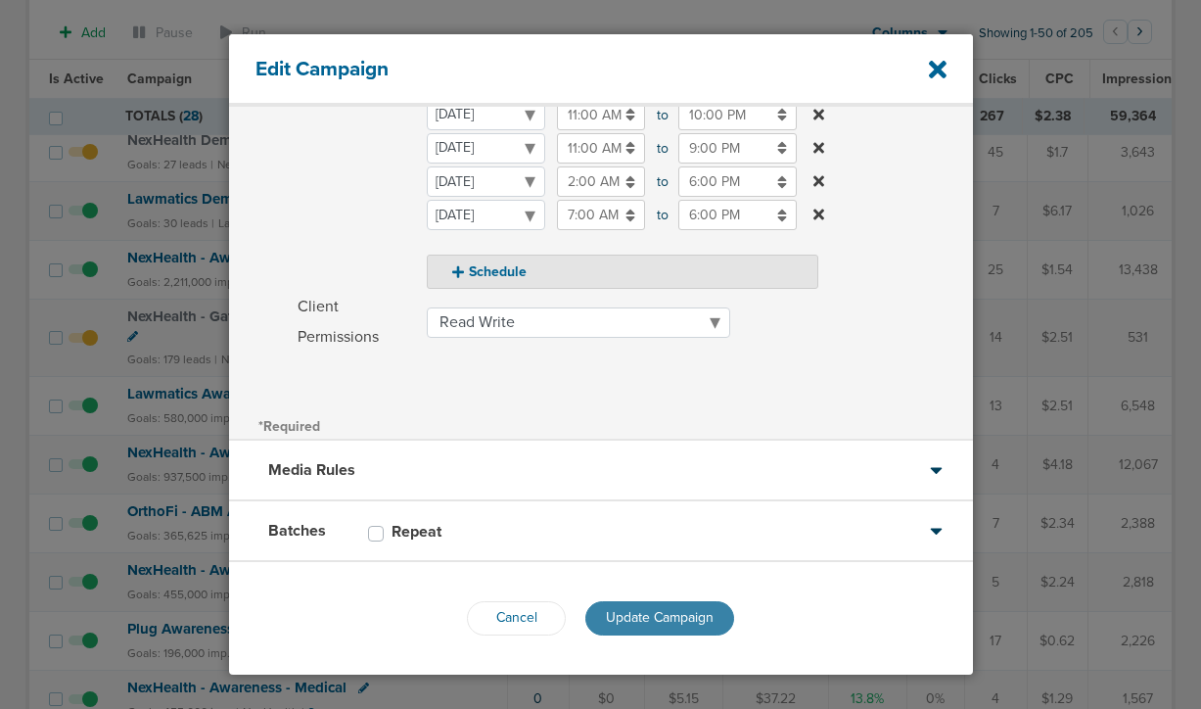
click at [627, 608] on button "Update Campaign" at bounding box center [660, 618] width 149 height 34
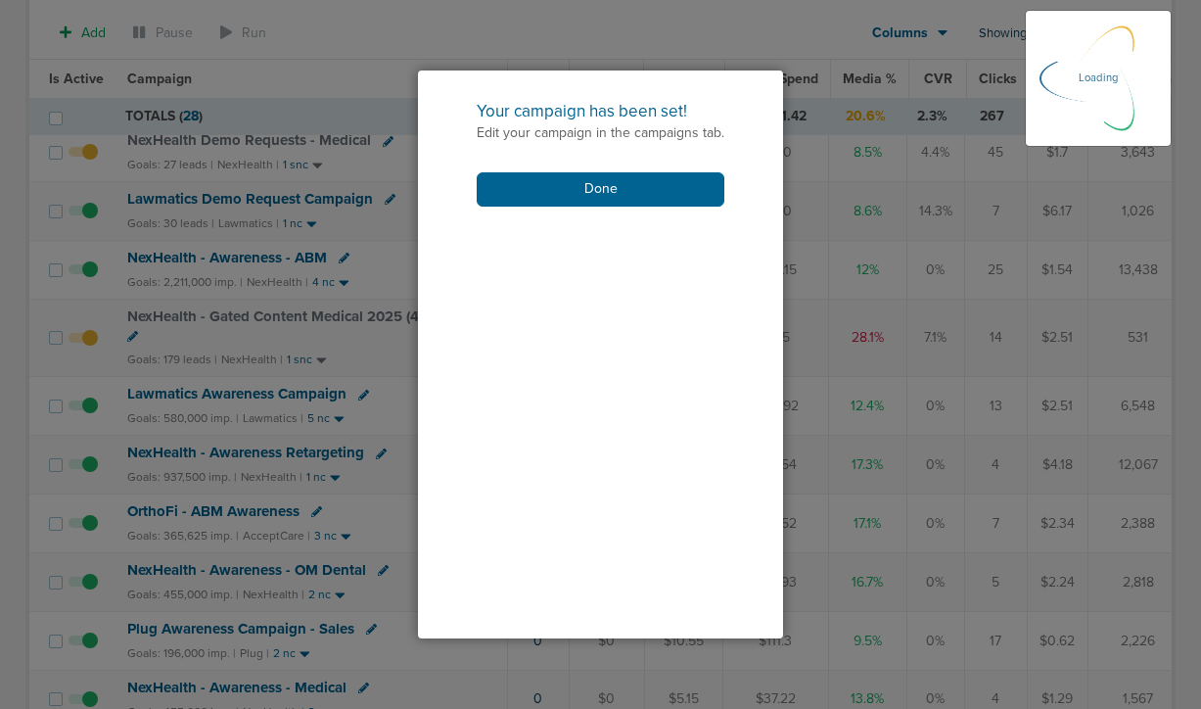
scroll to position [477, 0]
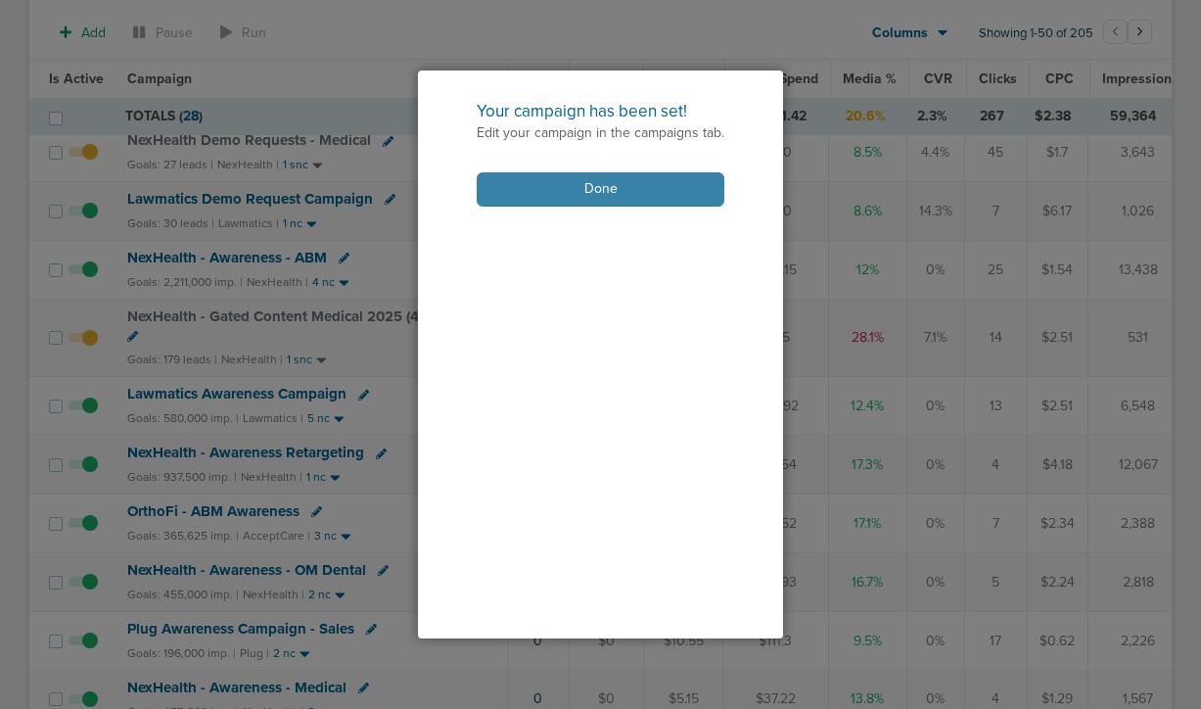
click at [583, 189] on button "Done" at bounding box center [601, 189] width 248 height 34
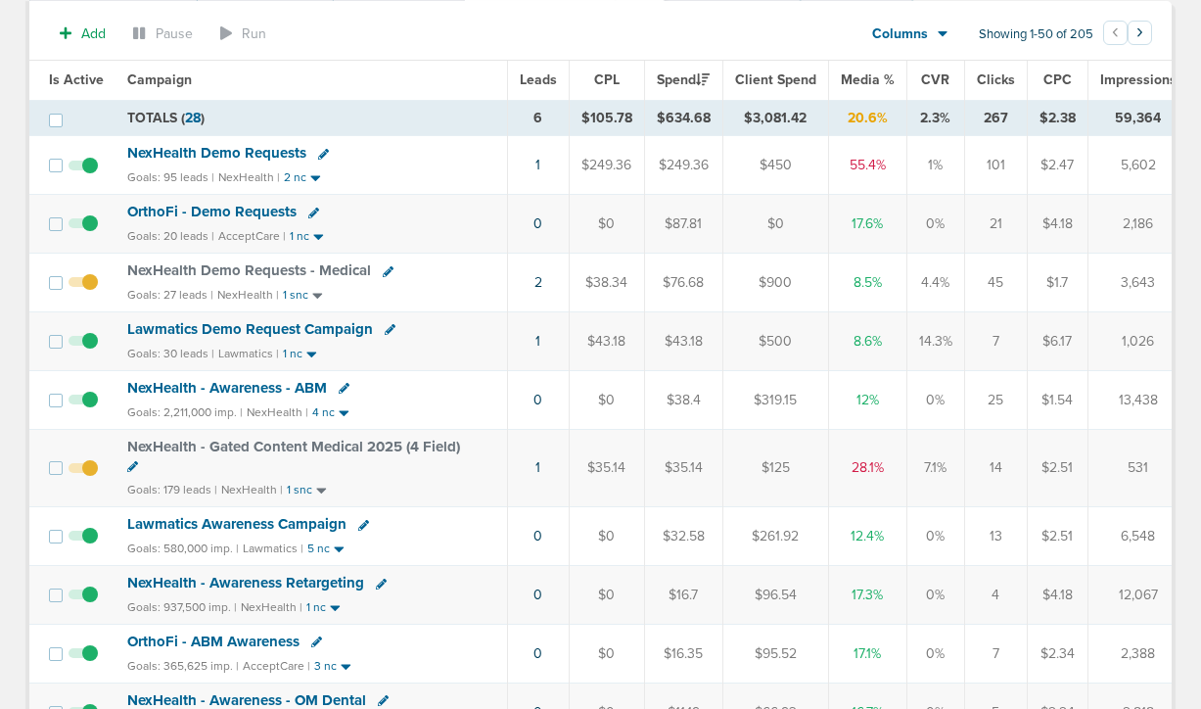
scroll to position [0, 0]
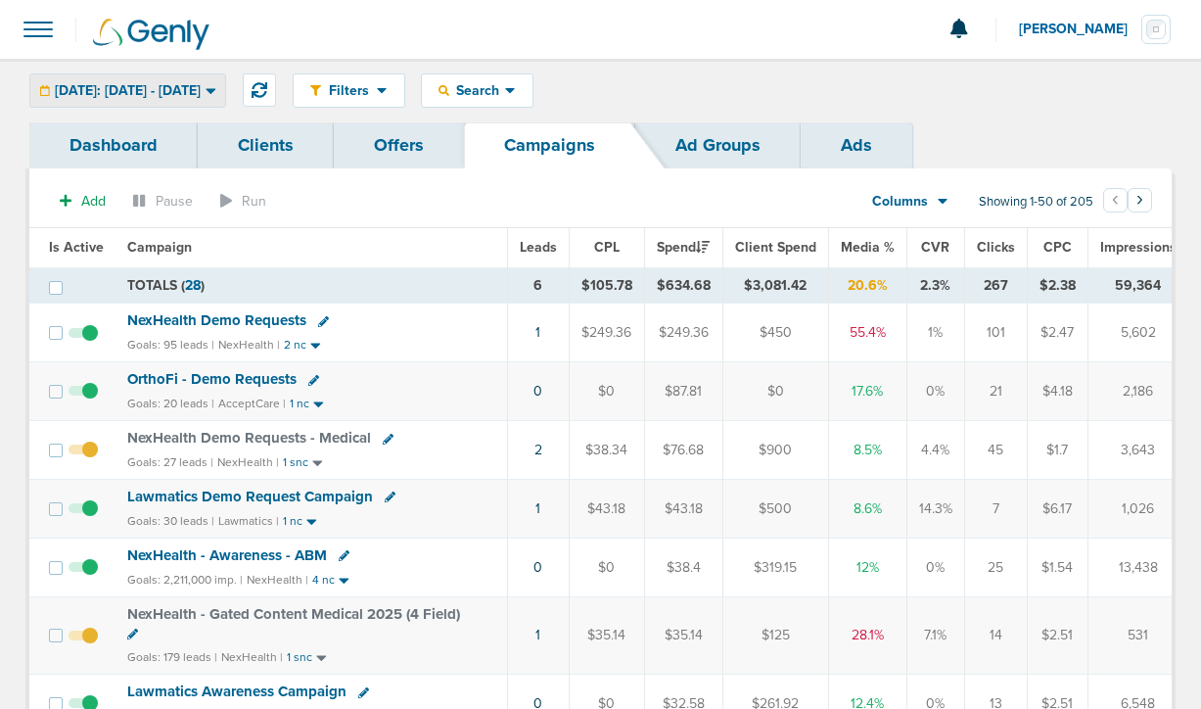
click at [124, 80] on div "[DATE]: [DATE] - [DATE]" at bounding box center [127, 90] width 195 height 32
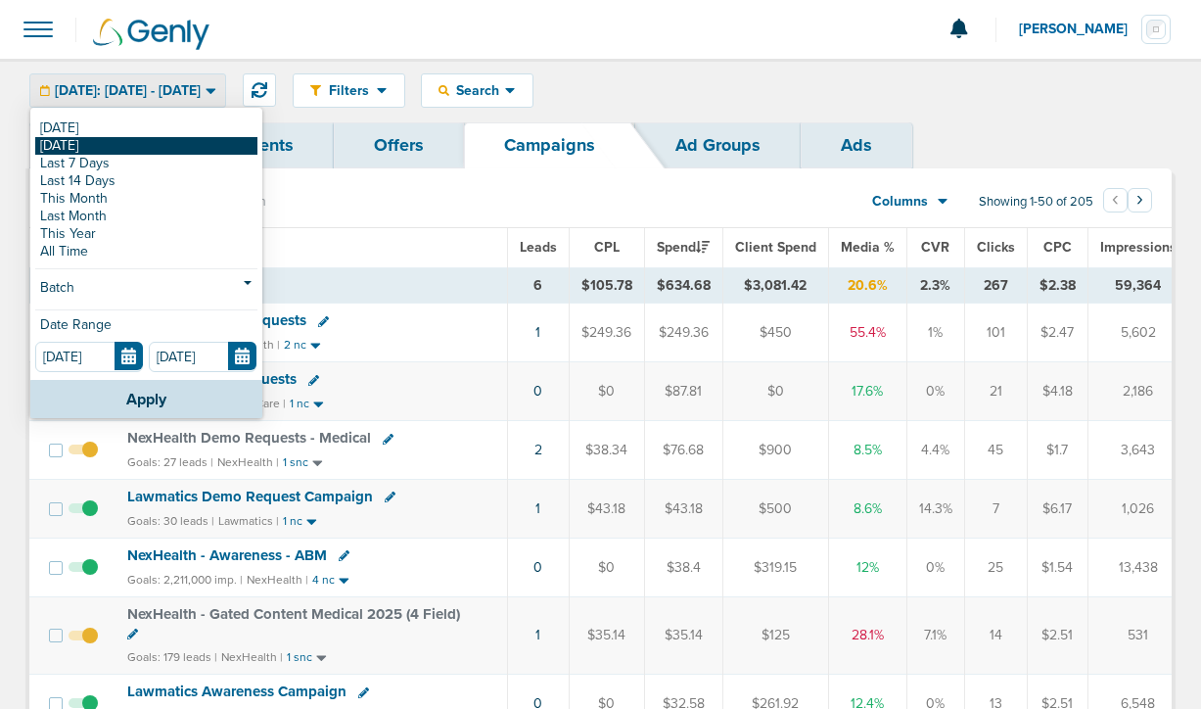
click at [108, 153] on link "[DATE]" at bounding box center [146, 146] width 222 height 18
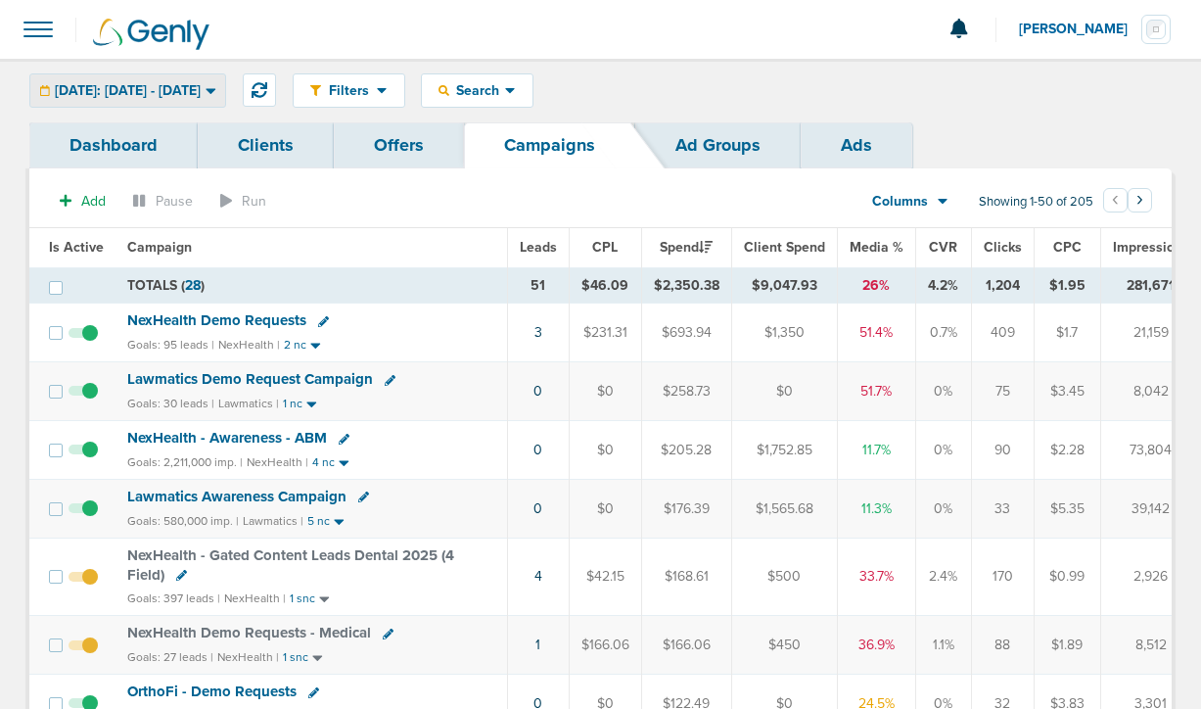
click at [121, 91] on span "[DATE]: [DATE] - [DATE]" at bounding box center [128, 91] width 146 height 14
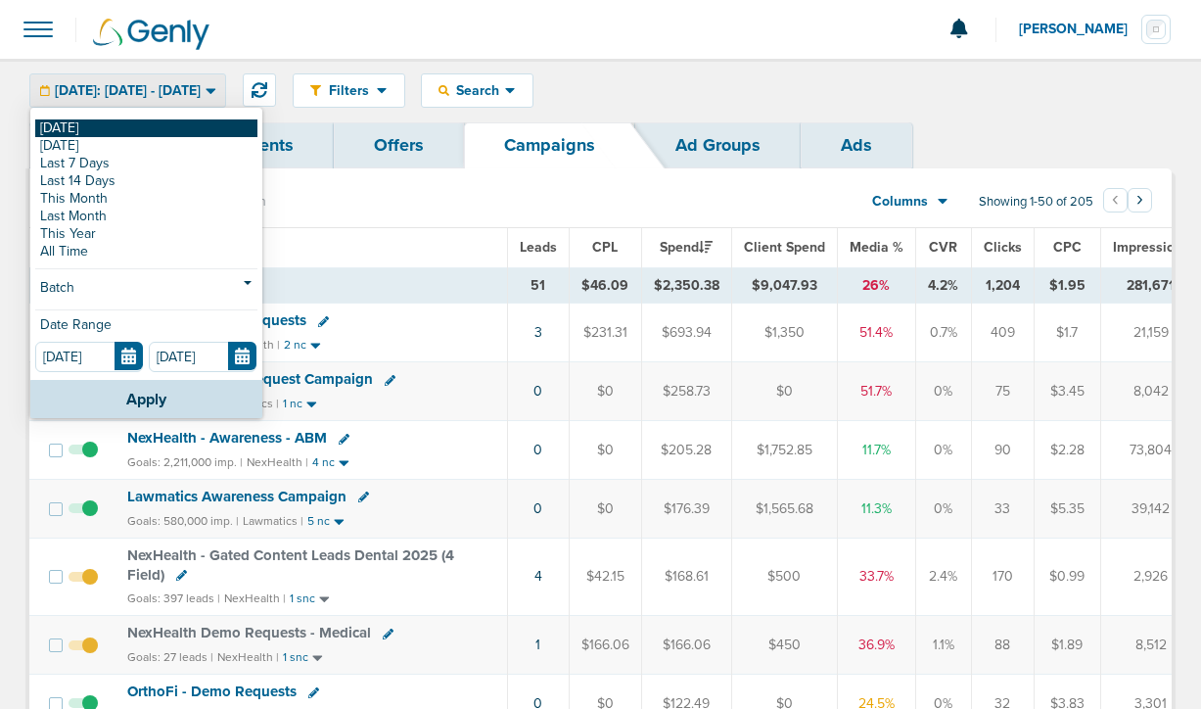
click at [120, 133] on link "[DATE]" at bounding box center [146, 128] width 222 height 18
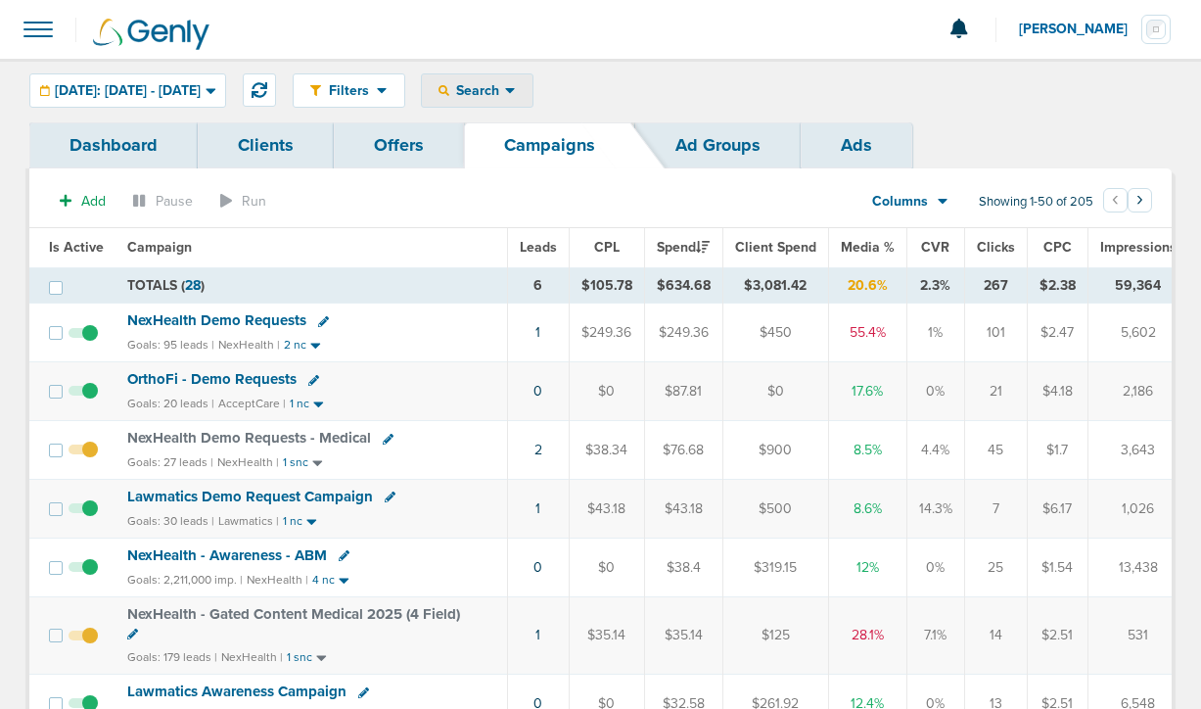
click at [505, 96] on span "Search" at bounding box center [477, 90] width 56 height 17
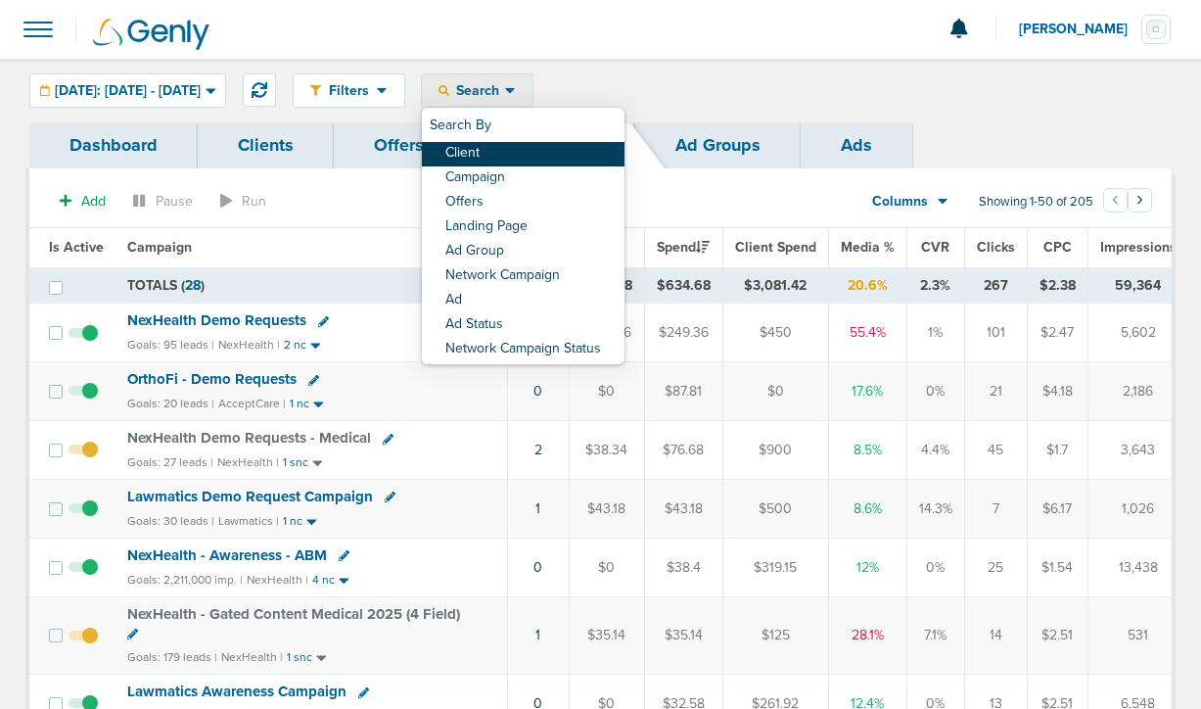
click at [535, 152] on link "Client" at bounding box center [523, 154] width 203 height 24
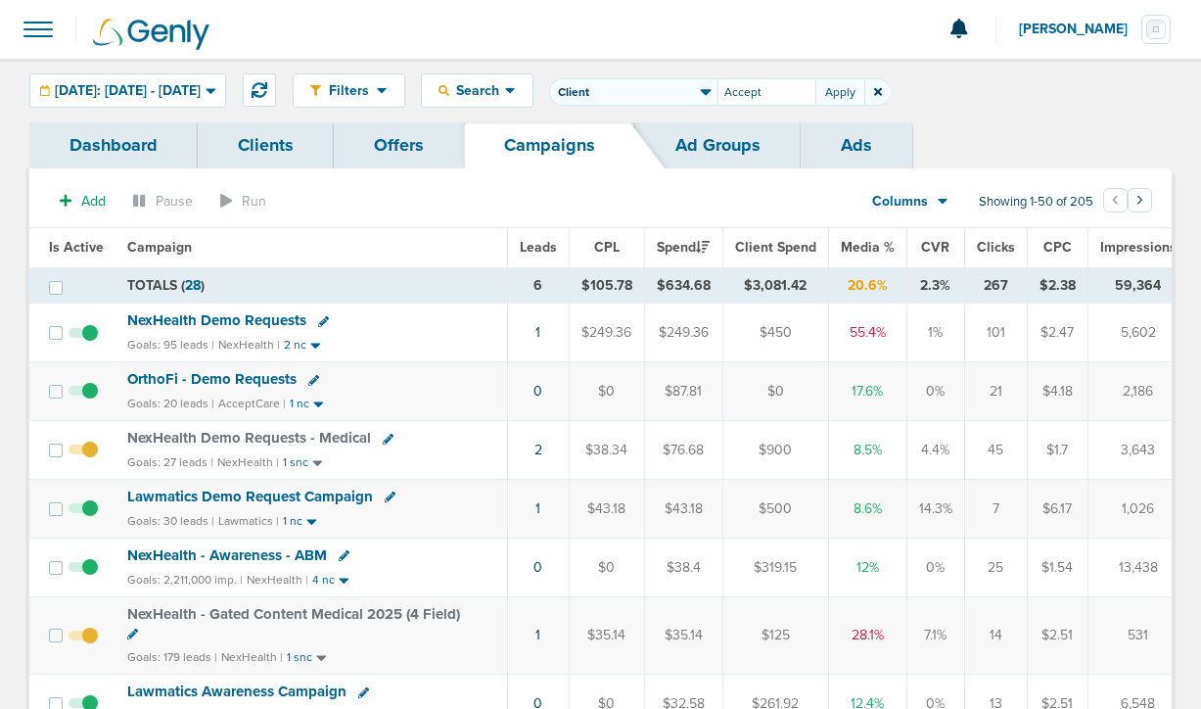
type input "Accept"
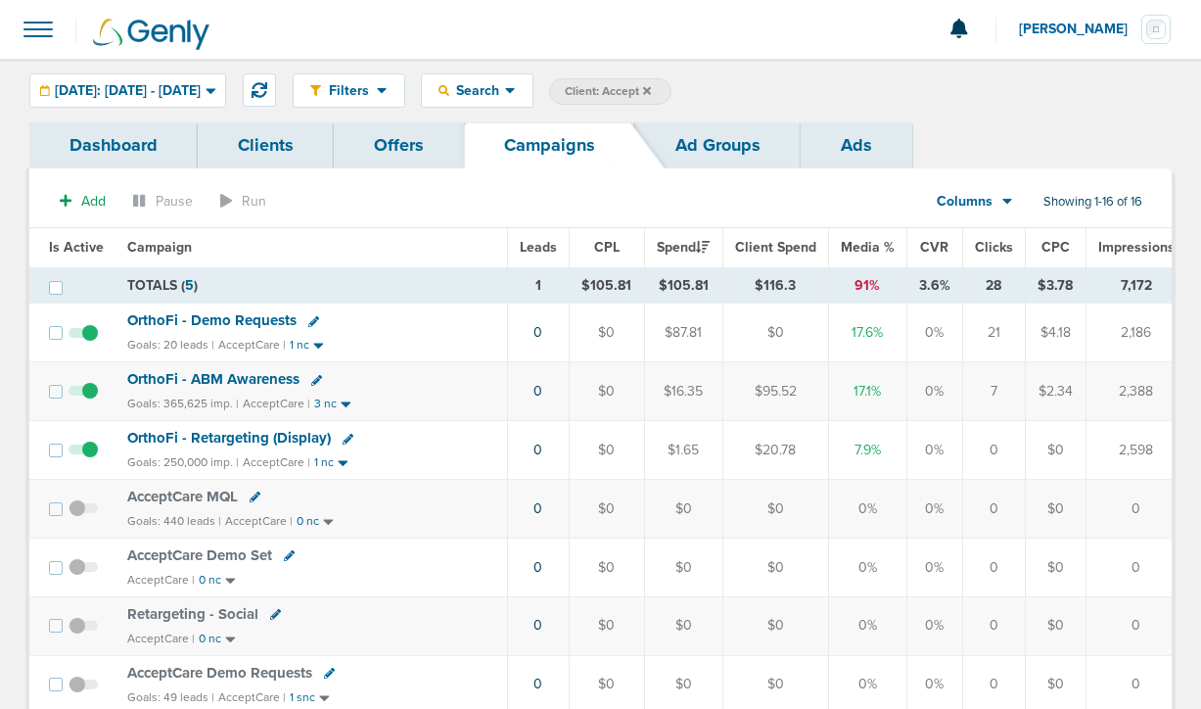
click at [308, 324] on icon at bounding box center [313, 321] width 11 height 11
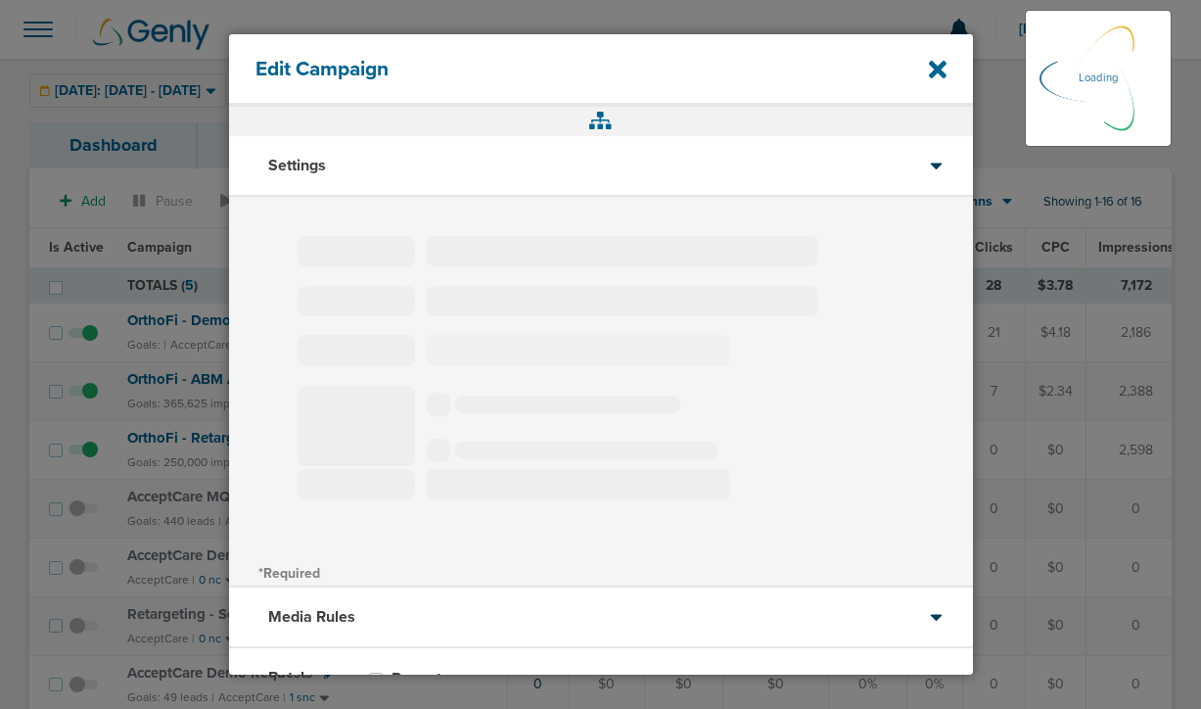
type input "OrthoFi - Demo Requests"
select select "Leads"
radio input "true"
select select "readOnly"
type input "20"
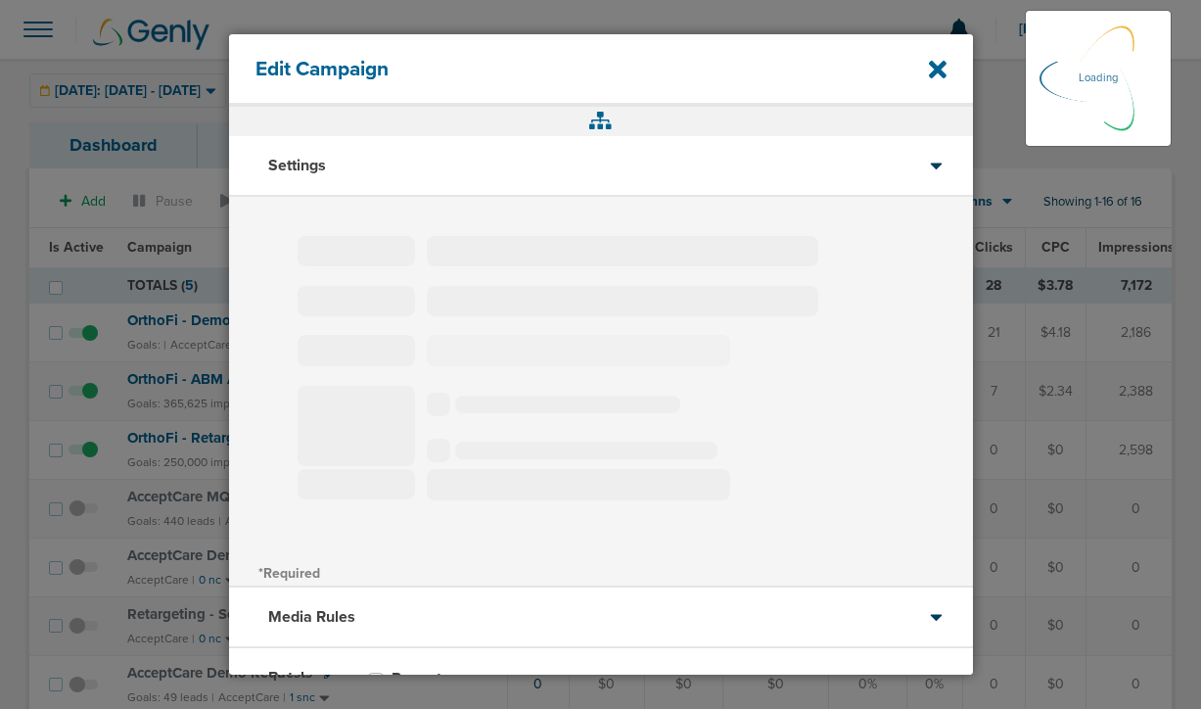
select select "1"
select select "2"
select select "3"
select select "4"
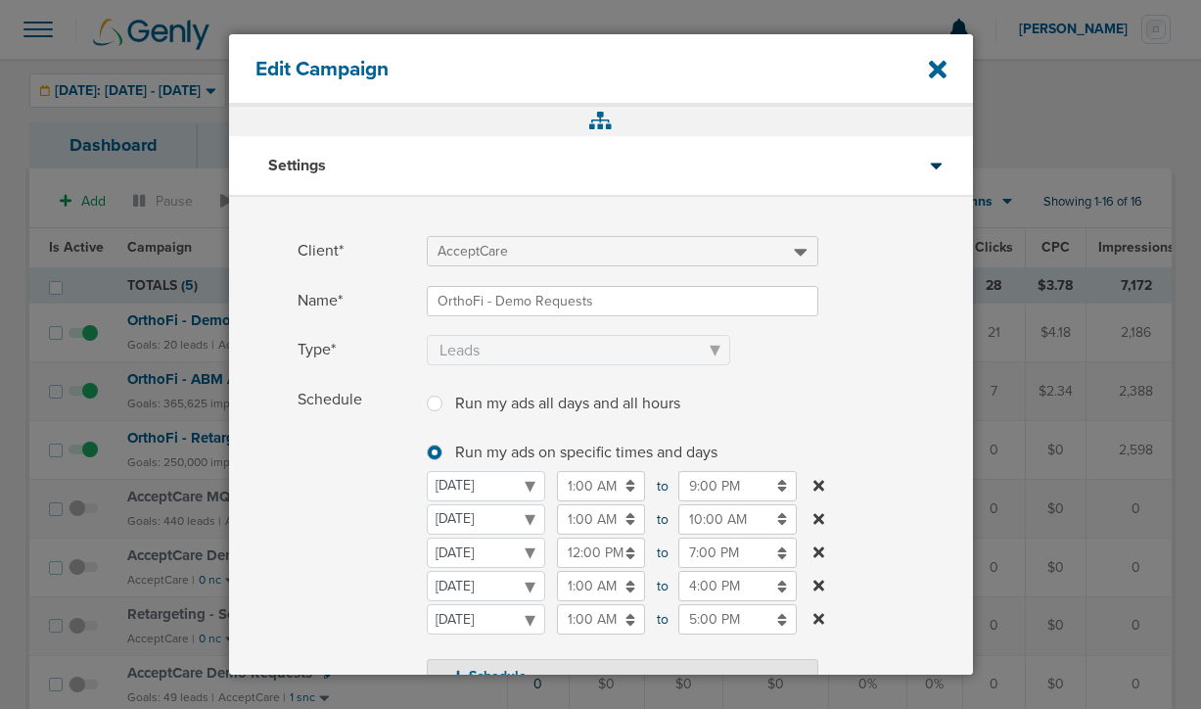
scroll to position [404, 0]
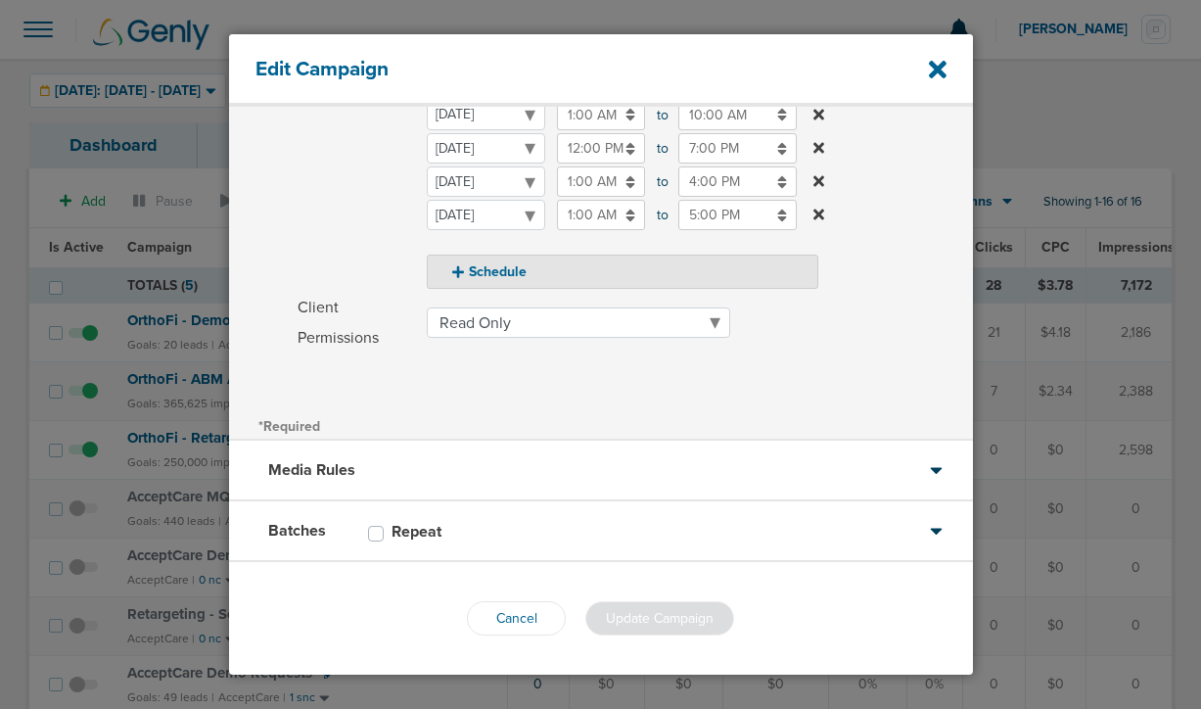
click at [492, 491] on div "Media Rules" at bounding box center [601, 471] width 744 height 61
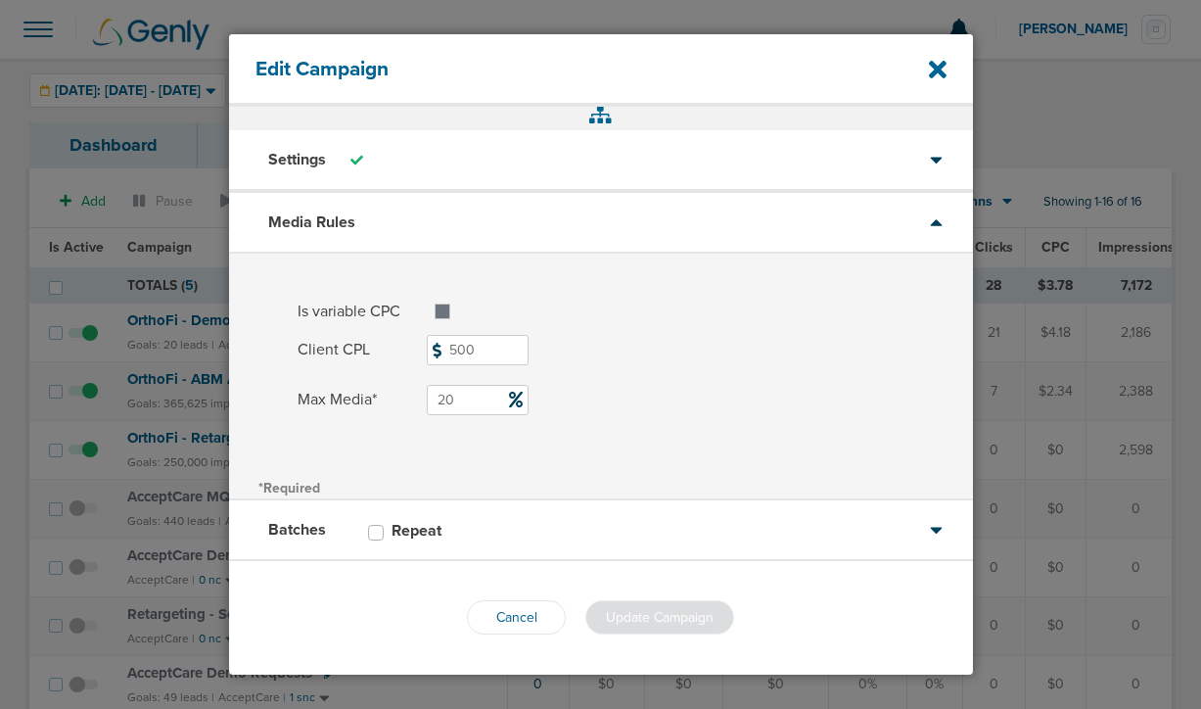
scroll to position [6, 0]
click at [937, 65] on icon at bounding box center [938, 69] width 18 height 25
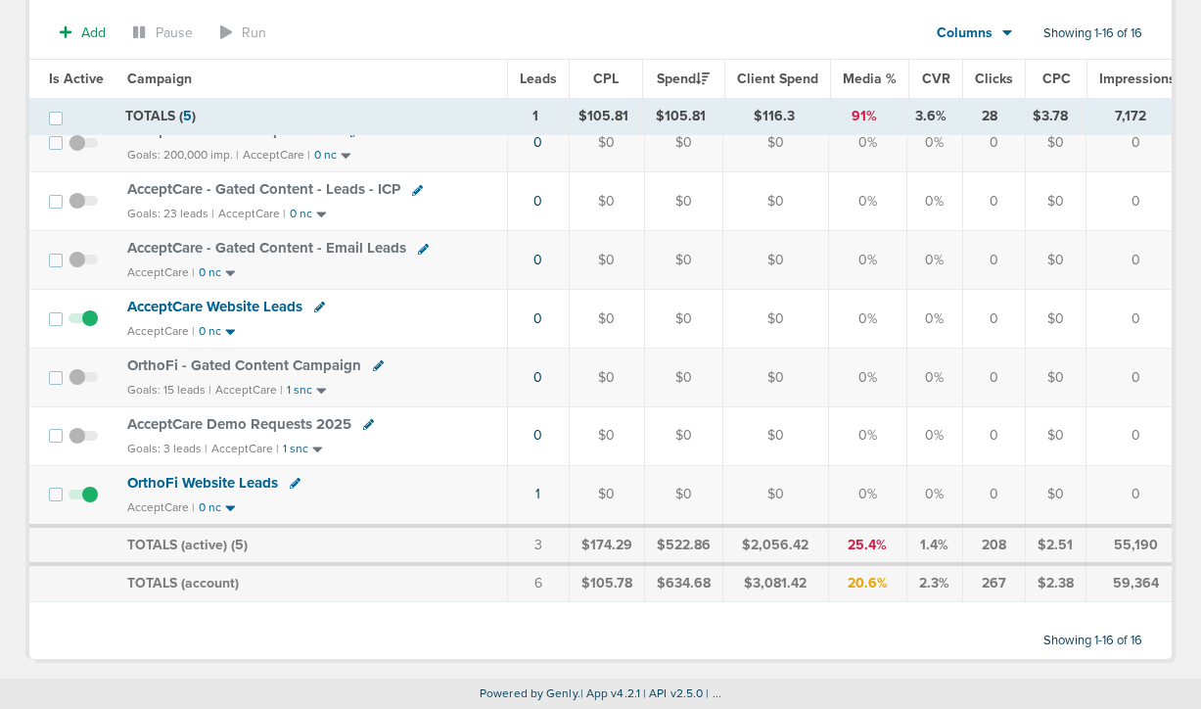
scroll to position [729, 0]
click at [189, 360] on span "OrthoFi - Gated Content Campaign" at bounding box center [244, 365] width 234 height 18
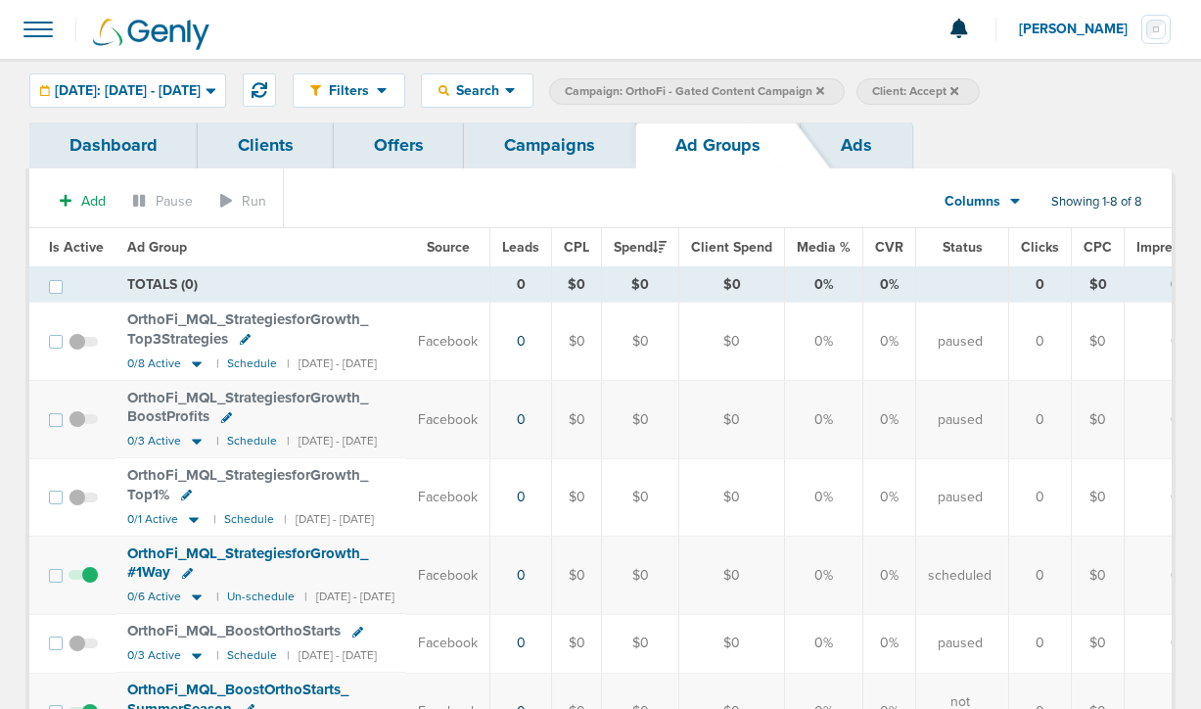
click at [854, 136] on link "Ads" at bounding box center [857, 145] width 112 height 46
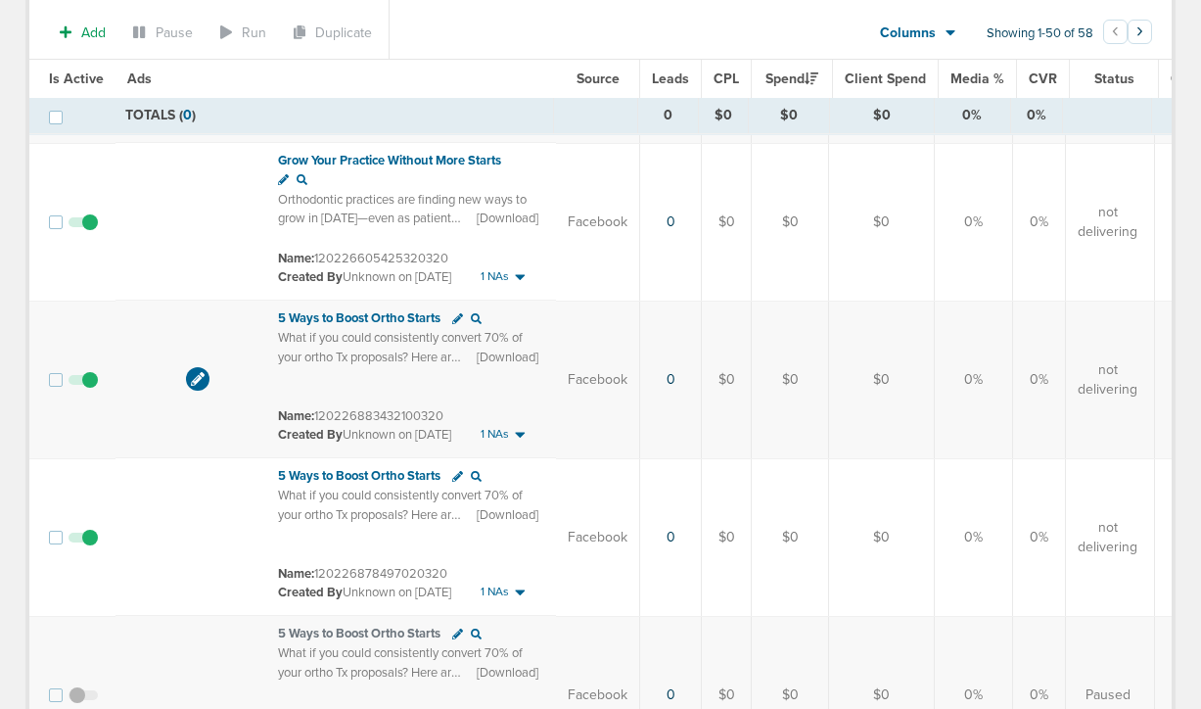
scroll to position [4895, 0]
